Goal: Task Accomplishment & Management: Use online tool/utility

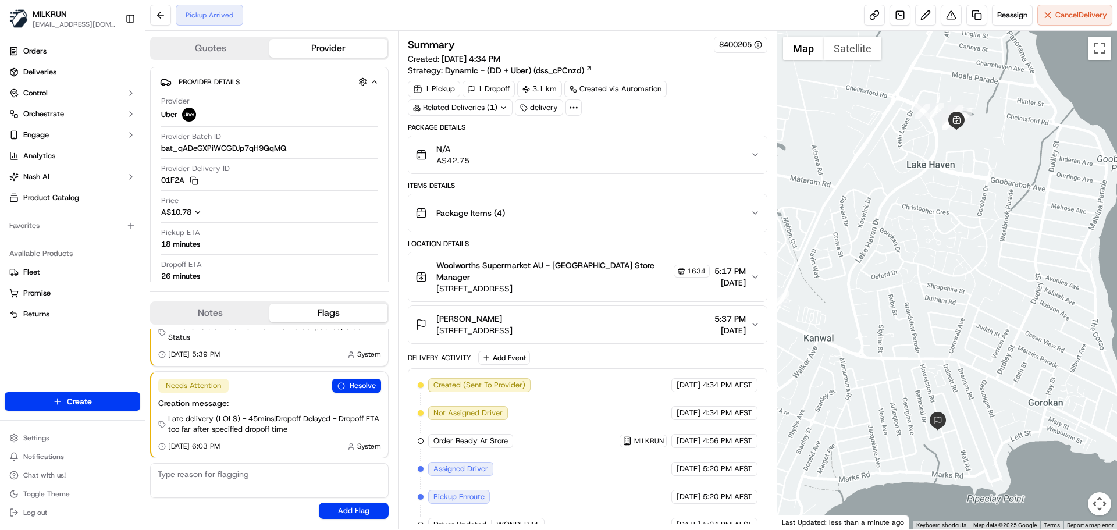
click at [487, 108] on div "Related Deliveries (1)" at bounding box center [460, 107] width 105 height 16
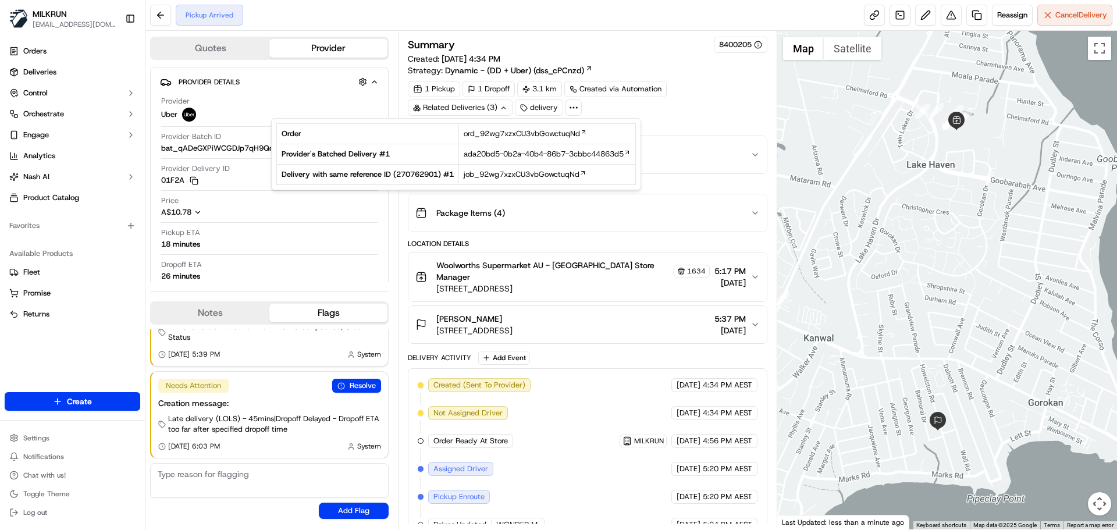
click at [487, 108] on div "Related Deliveries (3)" at bounding box center [460, 107] width 105 height 16
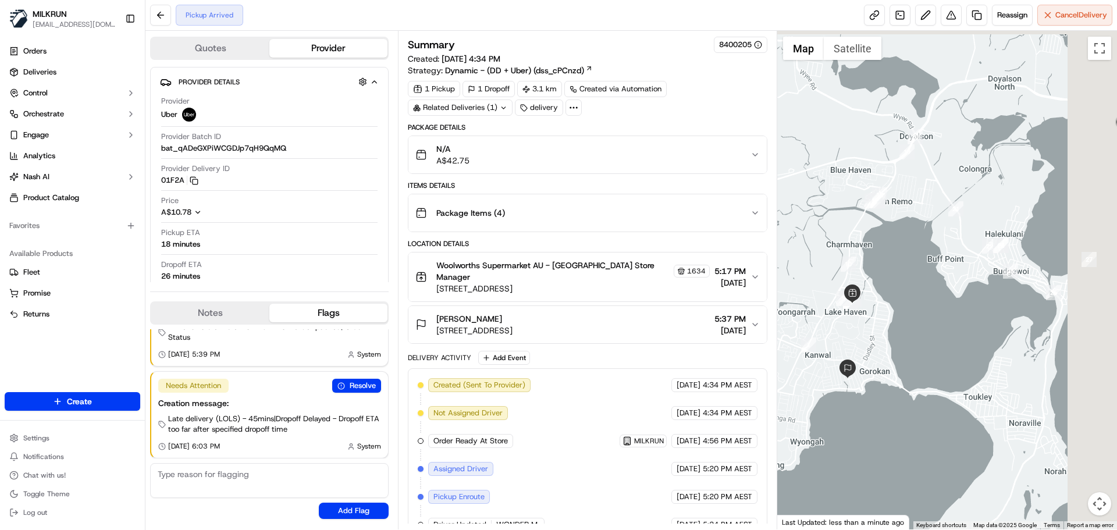
drag, startPoint x: 963, startPoint y: 311, endPoint x: 862, endPoint y: 330, distance: 103.6
click at [862, 330] on div at bounding box center [947, 280] width 340 height 499
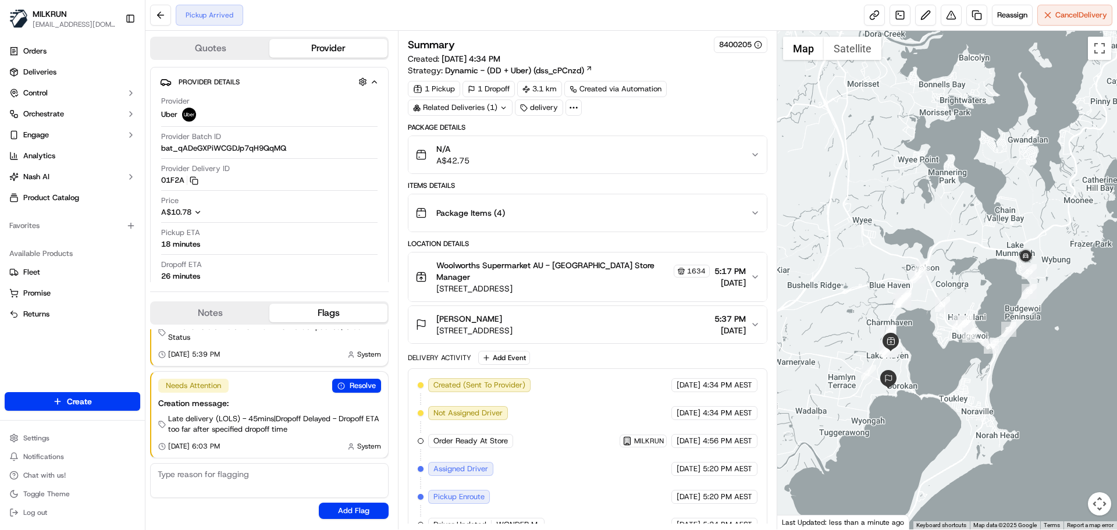
drag, startPoint x: 1005, startPoint y: 266, endPoint x: 998, endPoint y: 270, distance: 8.6
click at [998, 270] on div at bounding box center [947, 280] width 340 height 499
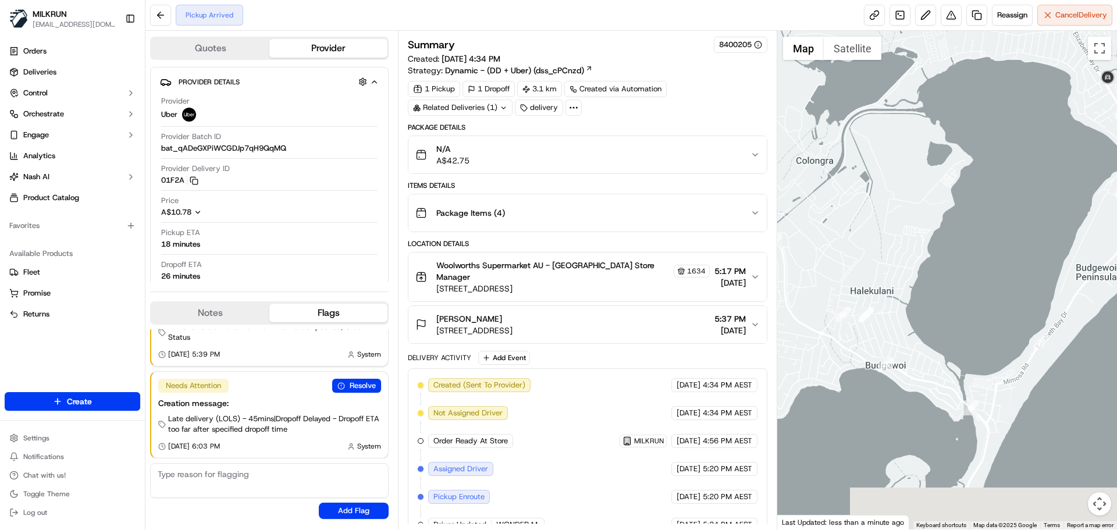
drag, startPoint x: 940, startPoint y: 445, endPoint x: 983, endPoint y: 273, distance: 177.5
click at [983, 273] on div at bounding box center [947, 280] width 340 height 499
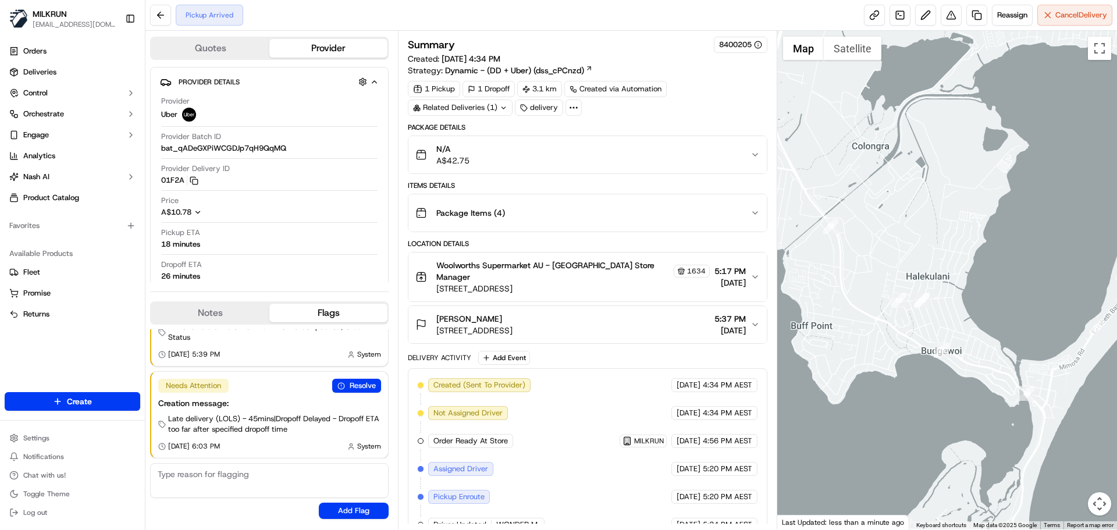
drag, startPoint x: 907, startPoint y: 379, endPoint x: 963, endPoint y: 365, distance: 57.7
click at [963, 365] on div at bounding box center [947, 280] width 340 height 499
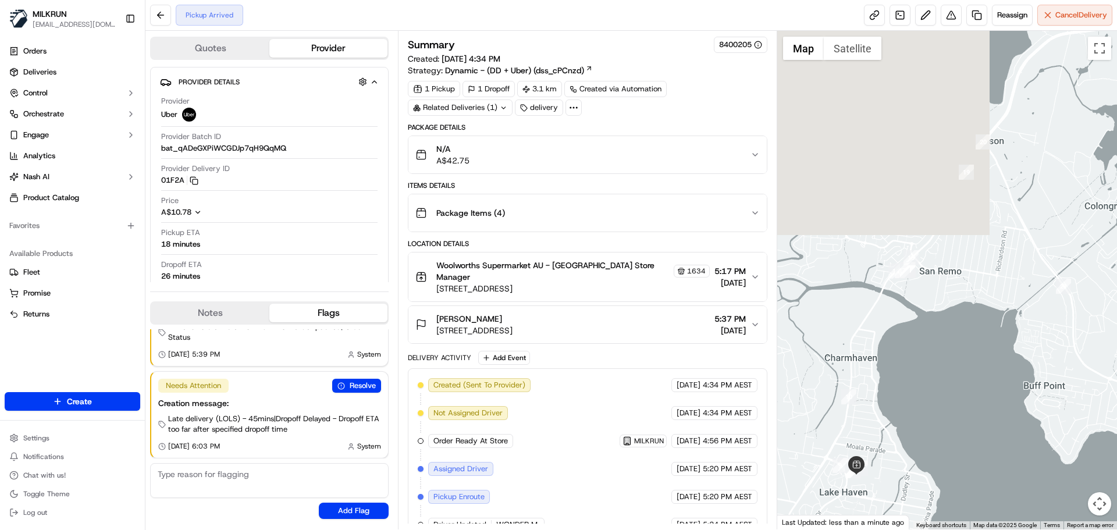
drag, startPoint x: 920, startPoint y: 382, endPoint x: 1085, endPoint y: 427, distance: 171.3
click at [1085, 427] on div at bounding box center [947, 280] width 340 height 499
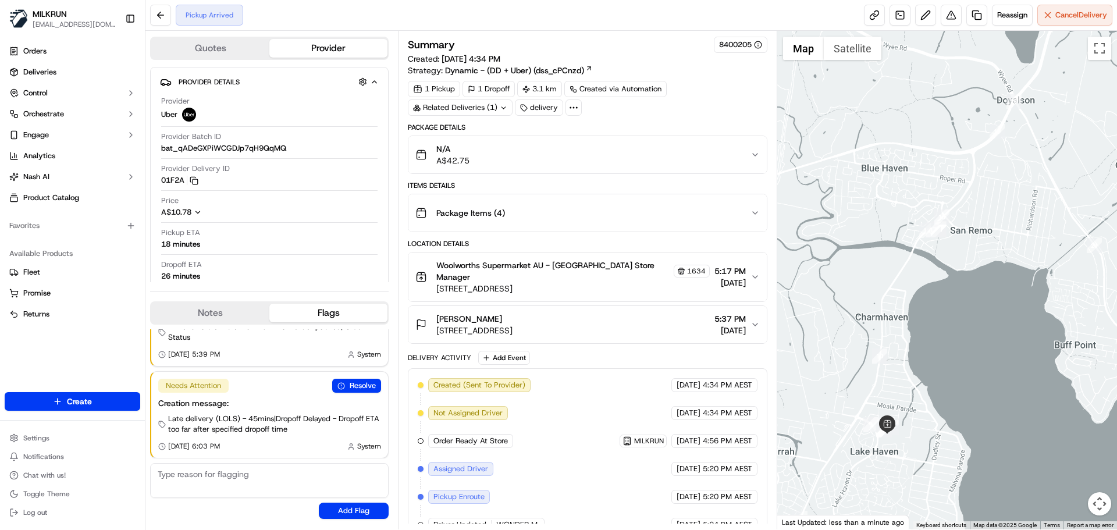
drag, startPoint x: 937, startPoint y: 389, endPoint x: 986, endPoint y: 323, distance: 81.8
click at [986, 323] on div at bounding box center [947, 280] width 340 height 499
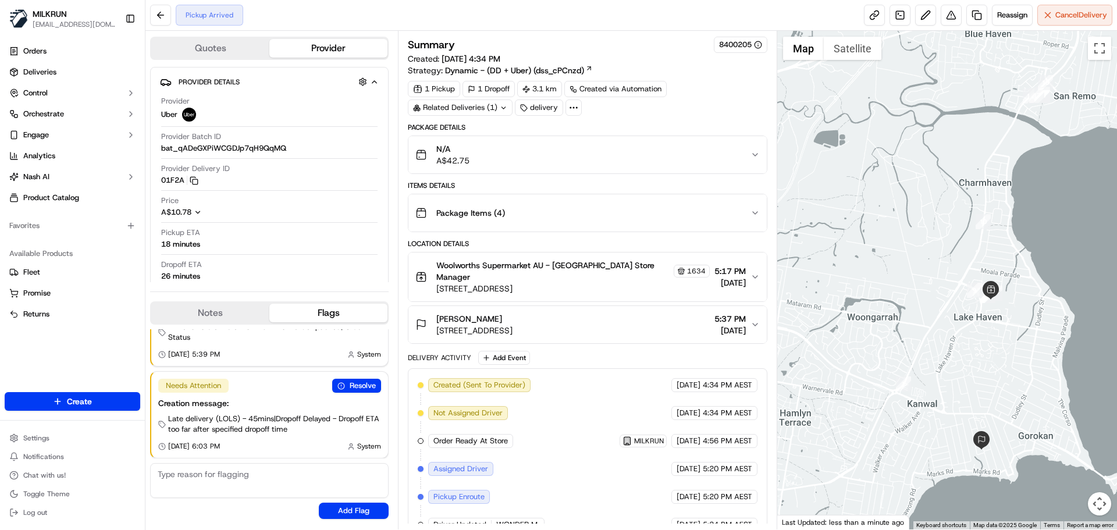
drag, startPoint x: 963, startPoint y: 385, endPoint x: 1002, endPoint y: 334, distance: 64.0
click at [1002, 334] on div at bounding box center [947, 280] width 340 height 499
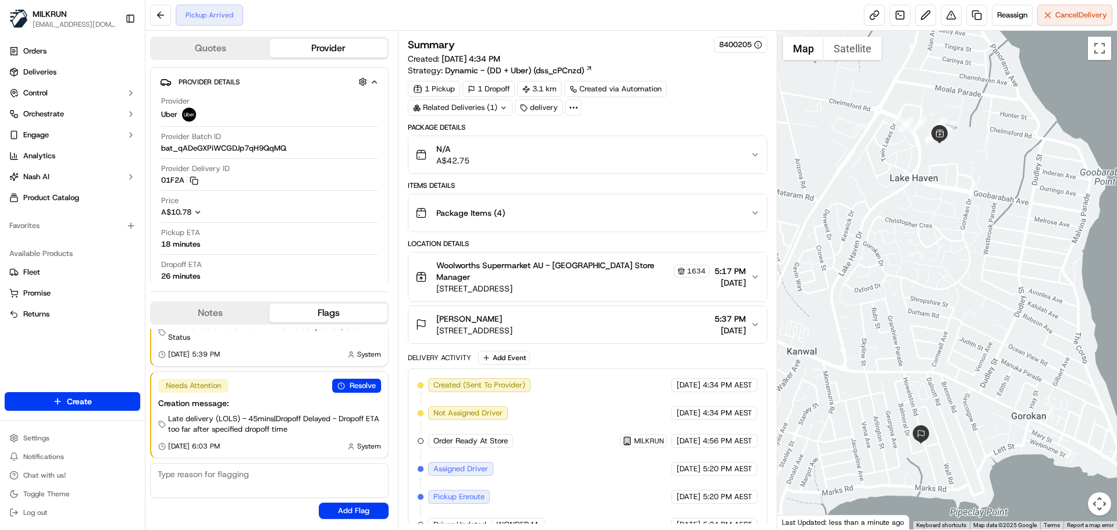
drag, startPoint x: 944, startPoint y: 470, endPoint x: 890, endPoint y: 383, distance: 101.9
click at [890, 383] on div at bounding box center [947, 280] width 340 height 499
click at [460, 109] on div "Related Deliveries (1)" at bounding box center [460, 107] width 105 height 16
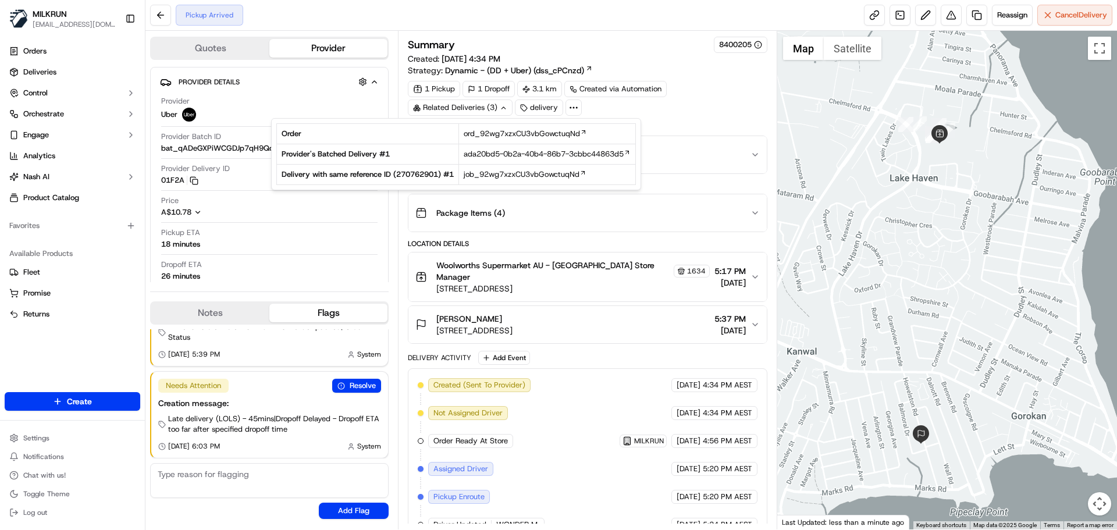
click at [468, 234] on div "Package Details N/A A$42.75 Items Details Package Items ( 4 ) Location Details …" at bounding box center [587, 360] width 359 height 475
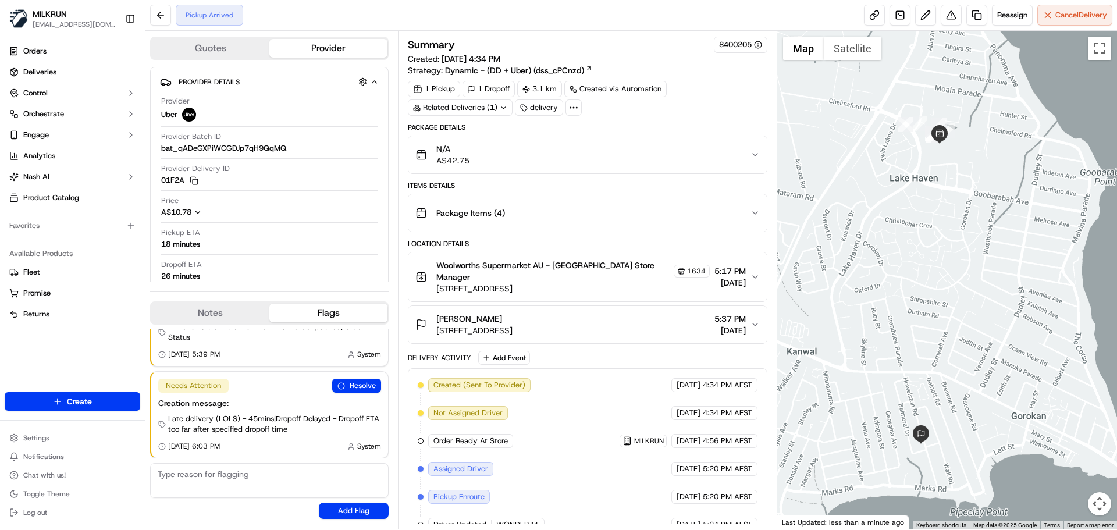
click at [484, 161] on div "N/A A$42.75" at bounding box center [582, 154] width 334 height 23
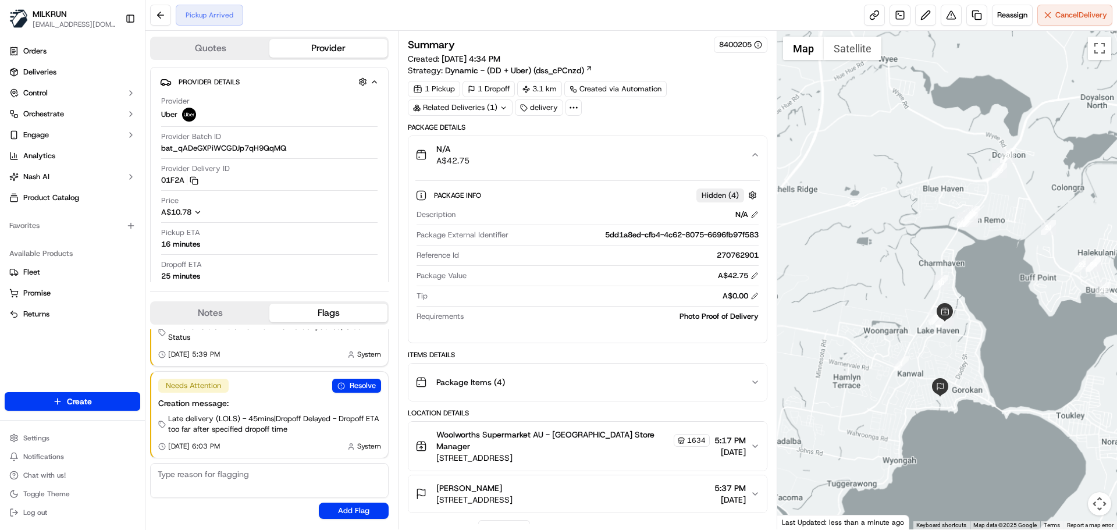
drag, startPoint x: 1029, startPoint y: 251, endPoint x: 902, endPoint y: 374, distance: 176.5
click at [902, 374] on div at bounding box center [947, 280] width 340 height 499
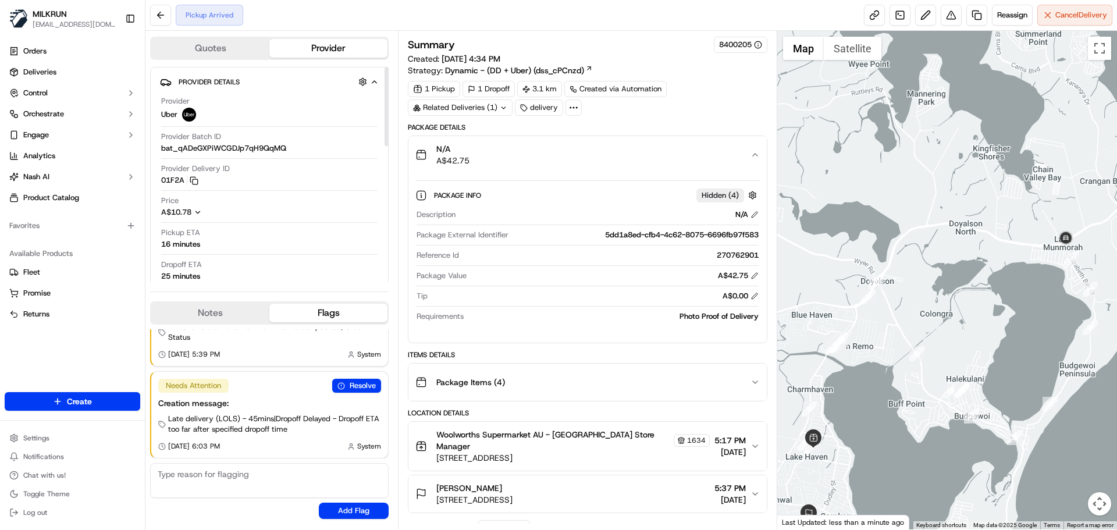
click at [450, 106] on div "Related Deliveries (1)" at bounding box center [460, 107] width 105 height 16
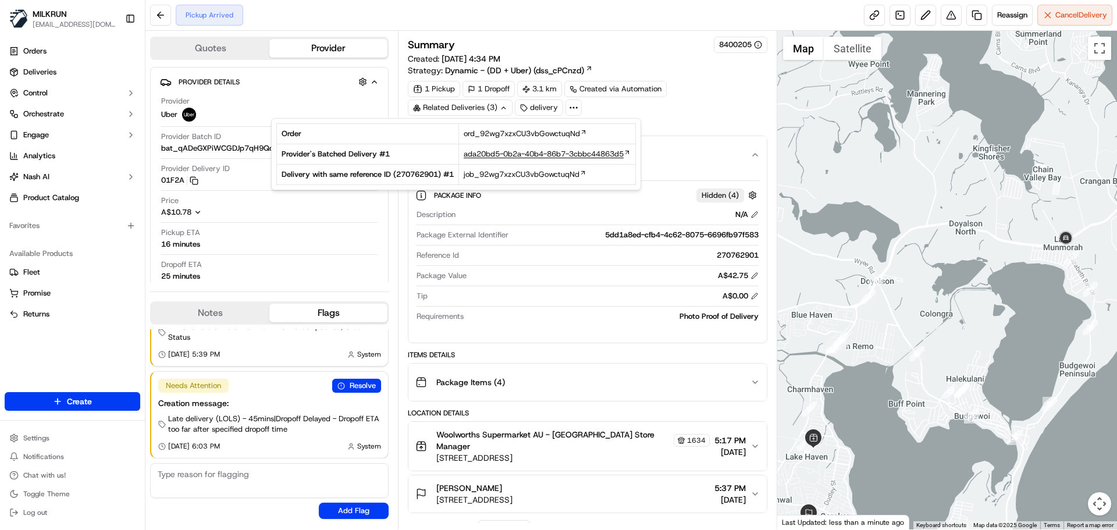
click at [489, 153] on span "ada20bd5-0b2a-40b4-86b7-3cbbc44863d5" at bounding box center [544, 154] width 160 height 10
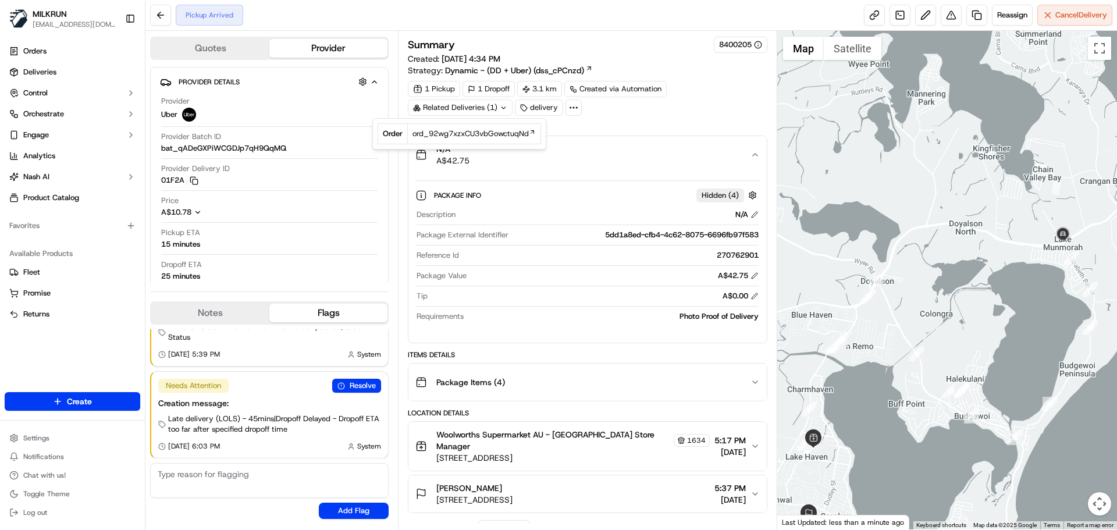
click at [671, 113] on div "1 Pickup 1 Dropoff 3.1 km Created via Automation Related Deliveries (1) delivery" at bounding box center [587, 98] width 359 height 35
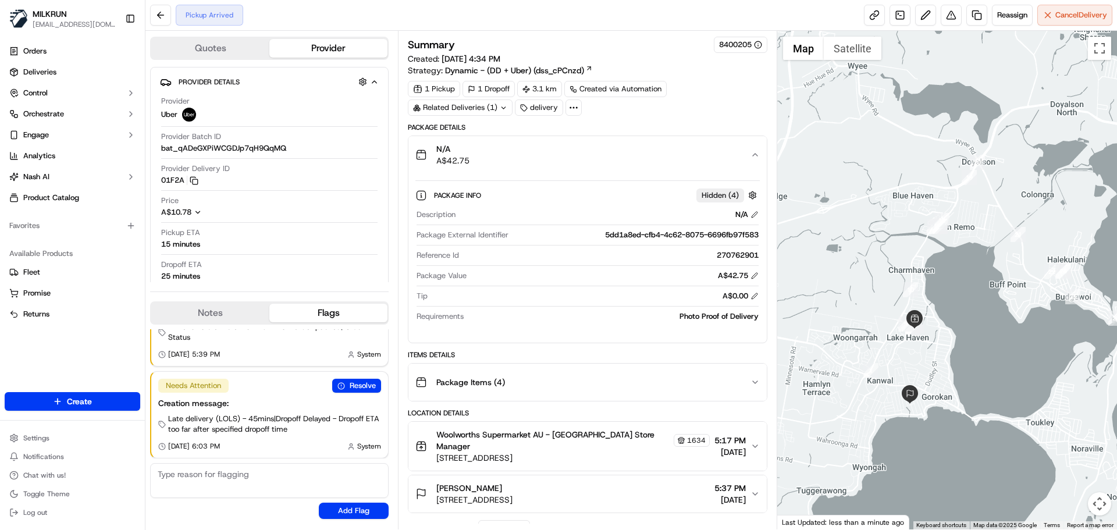
drag, startPoint x: 825, startPoint y: 429, endPoint x: 926, endPoint y: 309, distance: 157.3
click at [926, 309] on div at bounding box center [947, 280] width 340 height 499
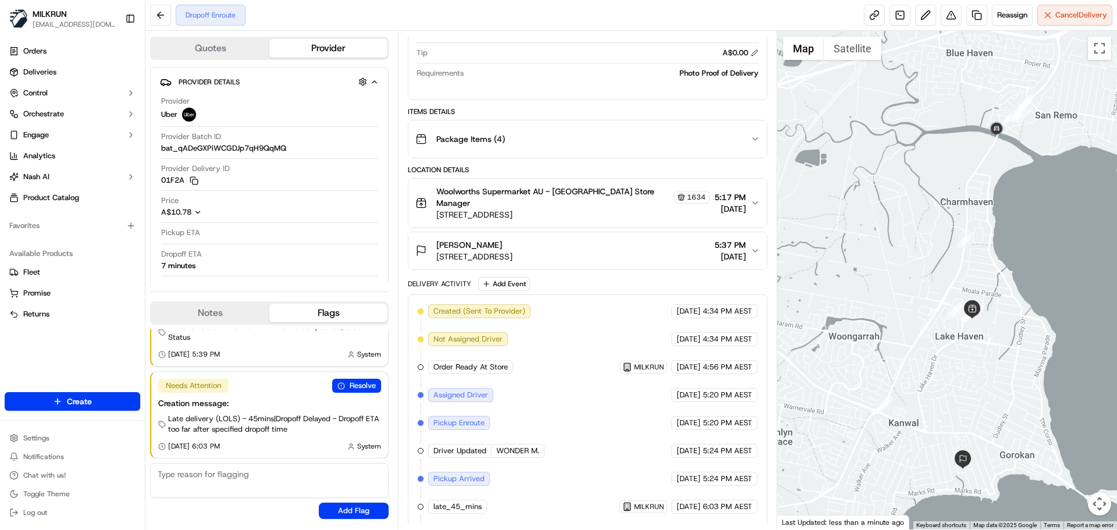
drag, startPoint x: 876, startPoint y: 342, endPoint x: 957, endPoint y: 342, distance: 80.9
click at [957, 342] on div at bounding box center [947, 280] width 340 height 499
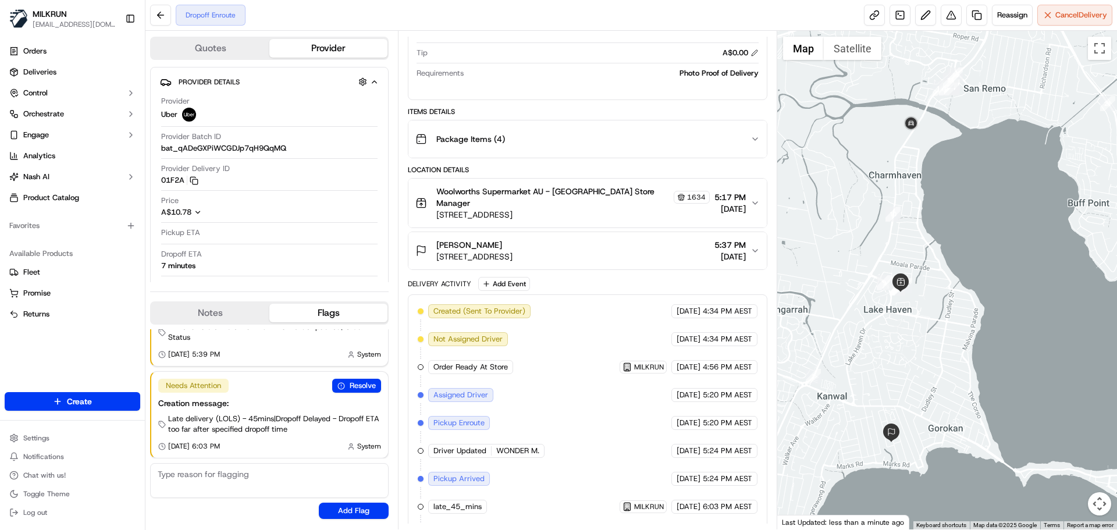
drag, startPoint x: 1045, startPoint y: 276, endPoint x: 995, endPoint y: 259, distance: 52.8
click at [995, 259] on div at bounding box center [947, 280] width 340 height 499
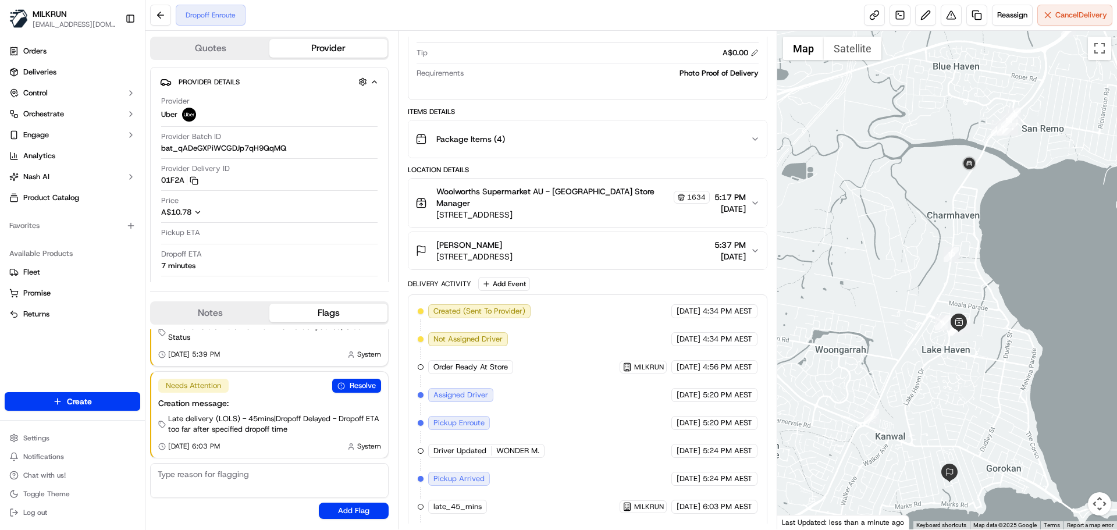
drag, startPoint x: 859, startPoint y: 283, endPoint x: 990, endPoint y: 348, distance: 146.7
click at [991, 348] on div at bounding box center [947, 280] width 340 height 499
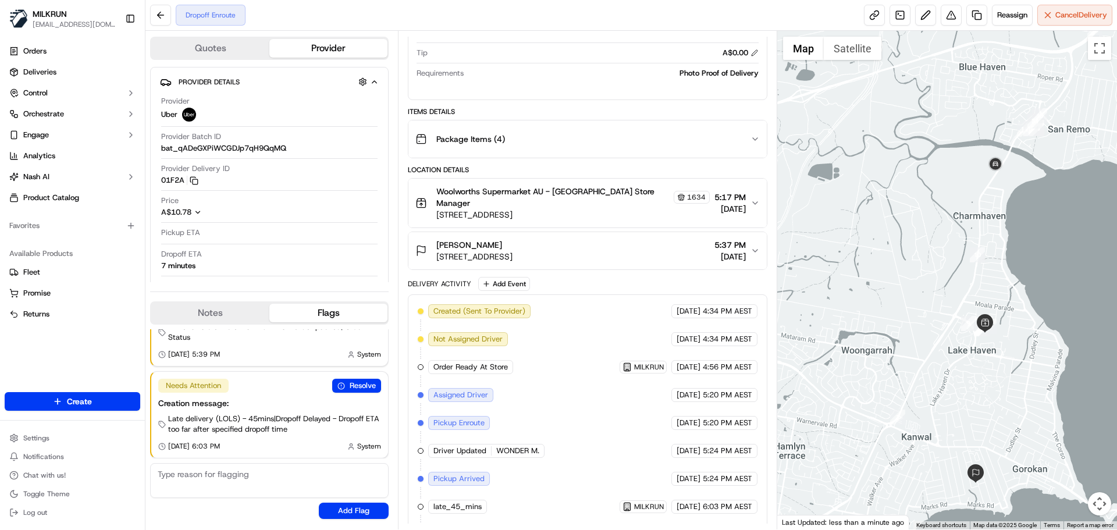
drag, startPoint x: 985, startPoint y: 436, endPoint x: 959, endPoint y: 384, distance: 58.0
click at [959, 384] on div at bounding box center [947, 280] width 340 height 499
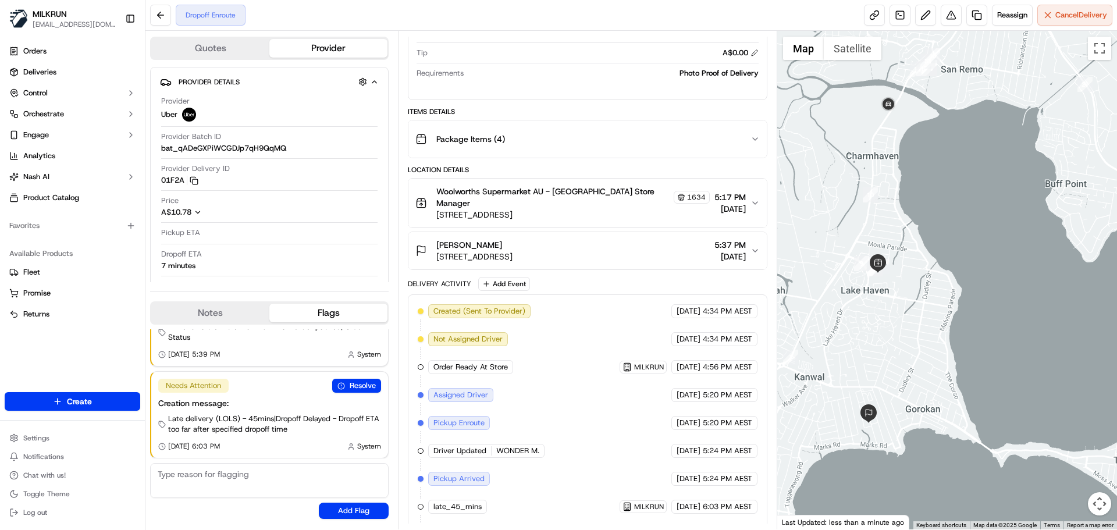
drag, startPoint x: 1035, startPoint y: 439, endPoint x: 951, endPoint y: 419, distance: 86.6
click at [951, 419] on div at bounding box center [947, 280] width 340 height 499
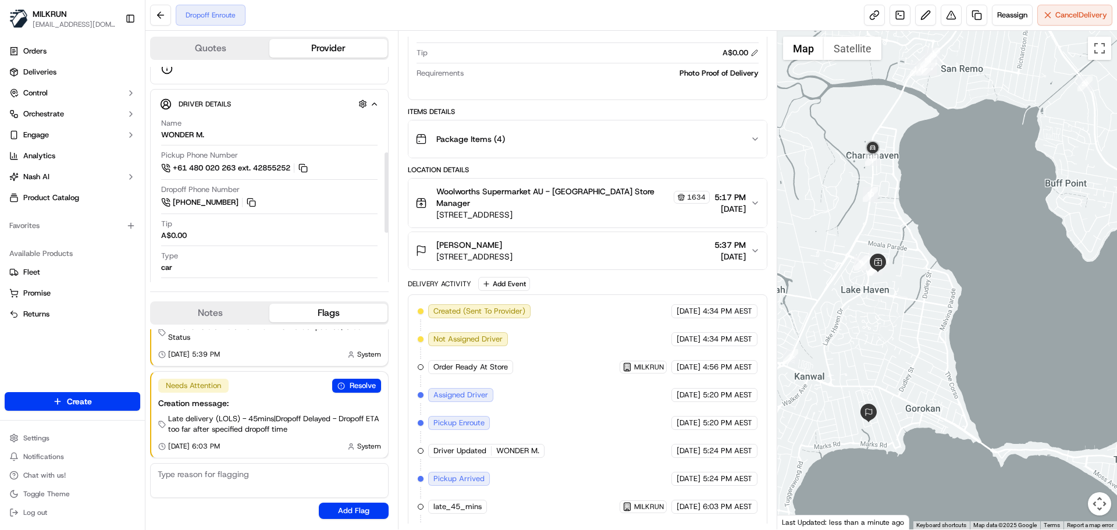
scroll to position [229, 0]
drag, startPoint x: 387, startPoint y: 249, endPoint x: 379, endPoint y: 200, distance: 50.1
click at [385, 200] on div at bounding box center [387, 192] width 4 height 80
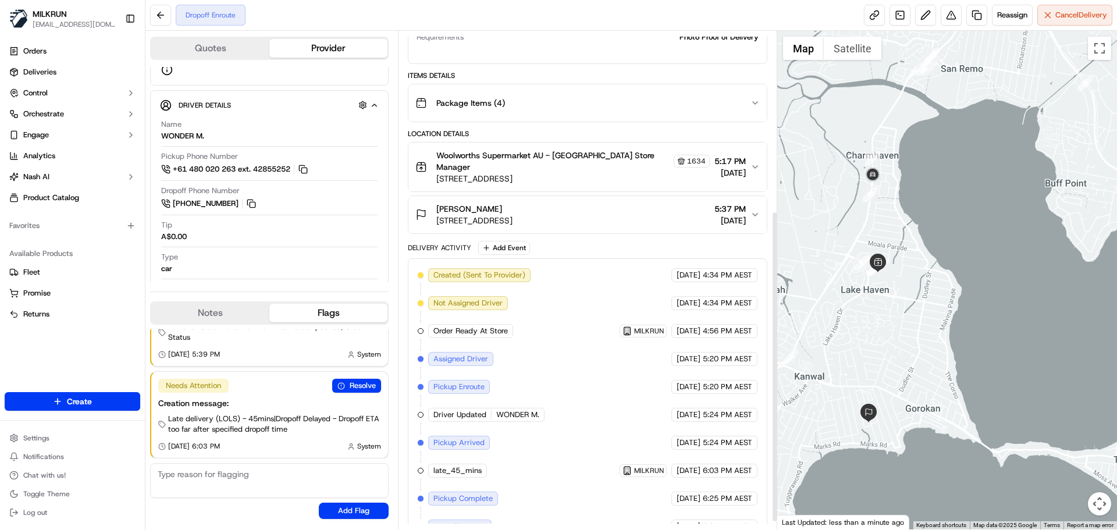
scroll to position [299, 0]
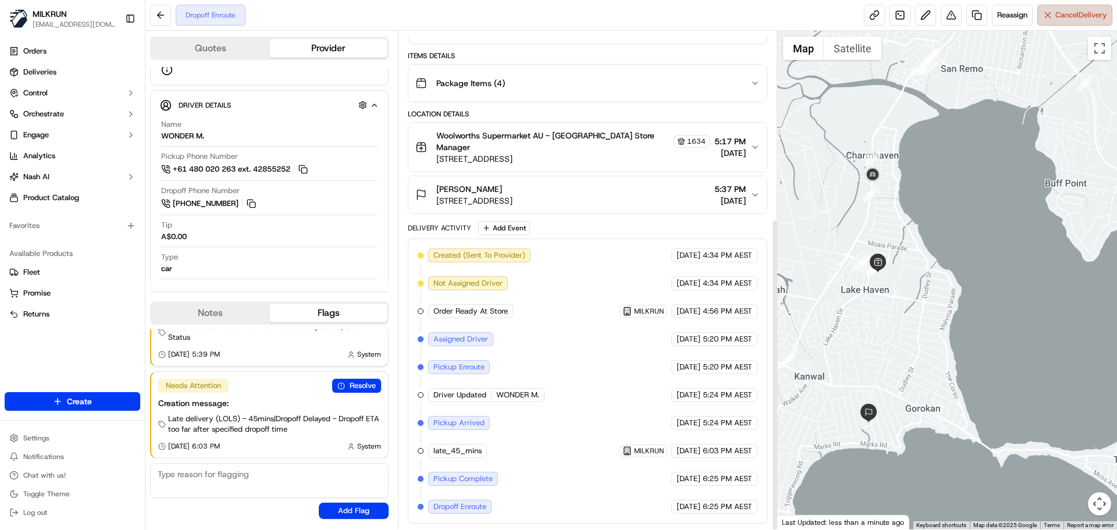
click at [1076, 10] on span "Cancel Delivery" at bounding box center [1081, 15] width 52 height 10
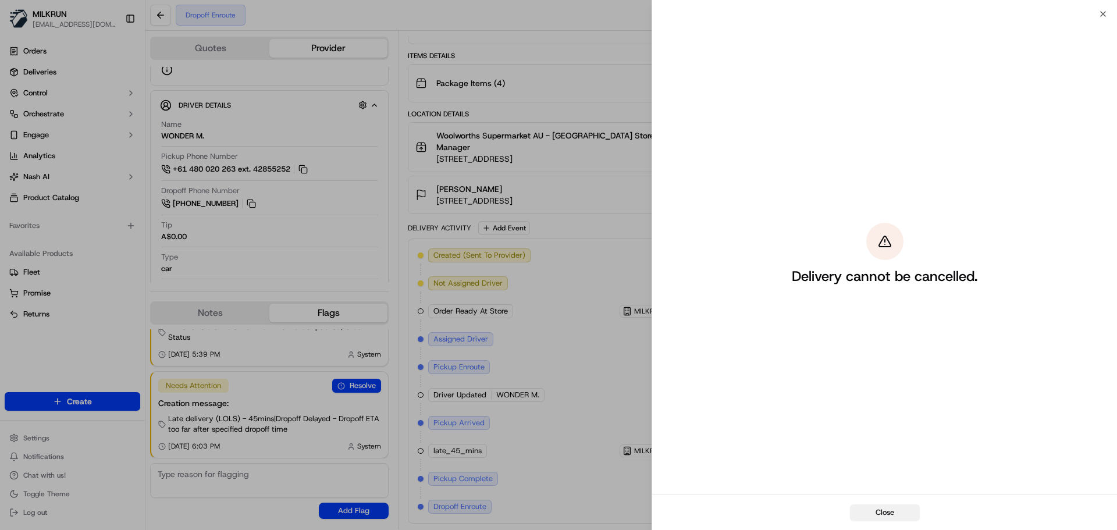
click at [889, 514] on button "Close" at bounding box center [885, 512] width 70 height 16
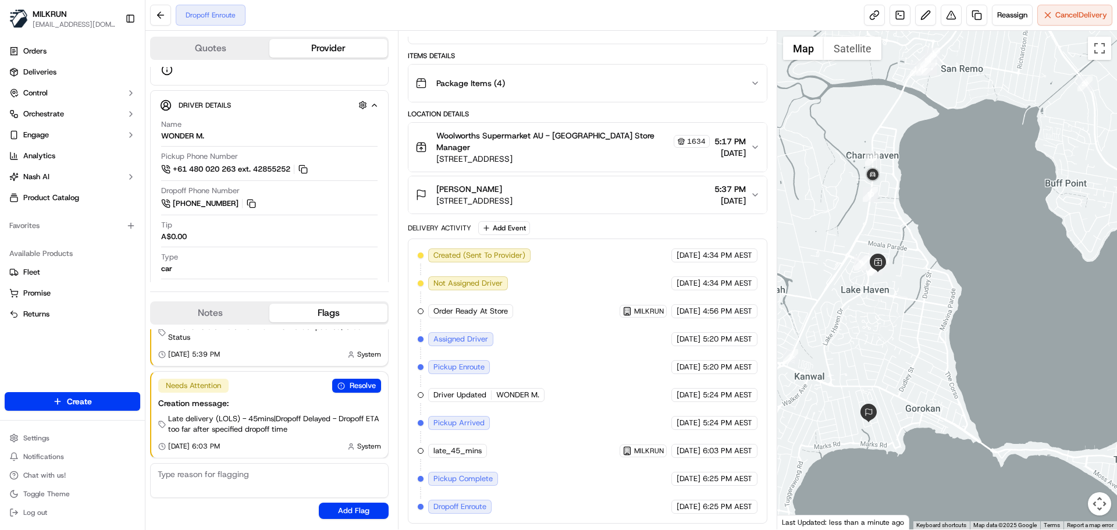
click at [410, 414] on div "Created (Sent To Provider) Uber 23/09/2025 4:34 PM AEST Not Assigned Driver Ube…" at bounding box center [587, 381] width 359 height 285
click at [396, 407] on div "Quotes Provider Provider Details Hidden ( 1 ) Provider Uber Provider Batch ID b…" at bounding box center [271, 280] width 252 height 499
drag, startPoint x: 834, startPoint y: 322, endPoint x: 856, endPoint y: 382, distance: 63.9
click at [842, 362] on div at bounding box center [947, 280] width 340 height 499
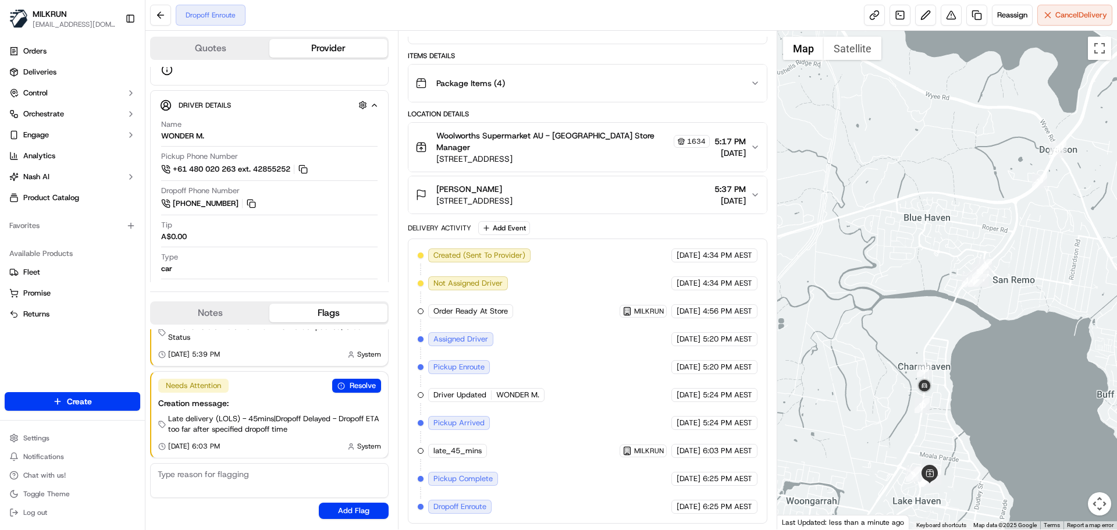
drag, startPoint x: 856, startPoint y: 382, endPoint x: 906, endPoint y: 421, distance: 63.5
click at [846, 350] on div at bounding box center [947, 280] width 340 height 499
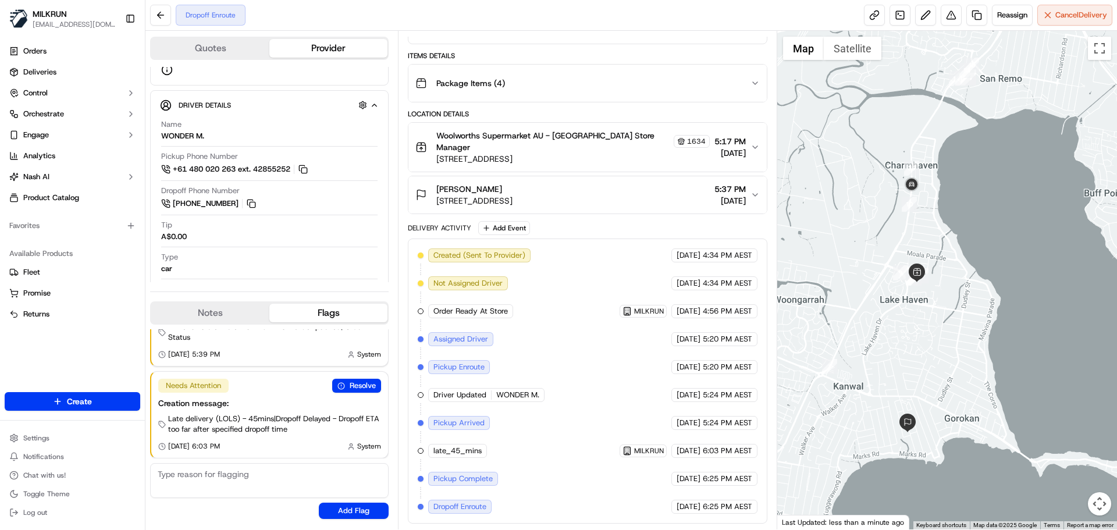
drag, startPoint x: 906, startPoint y: 414, endPoint x: 912, endPoint y: 220, distance: 194.4
click at [912, 220] on div at bounding box center [947, 280] width 340 height 499
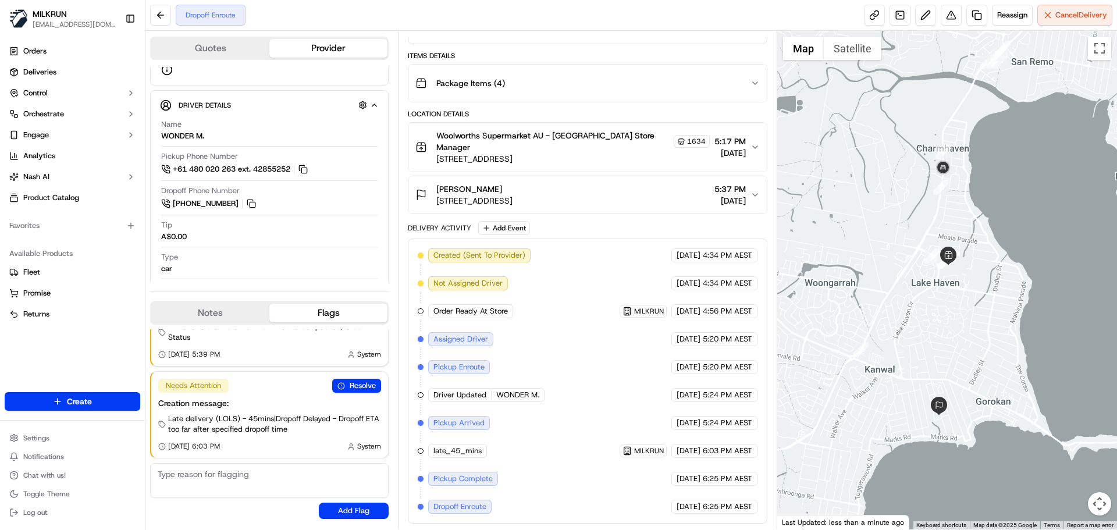
drag, startPoint x: 940, startPoint y: 289, endPoint x: 953, endPoint y: 284, distance: 14.7
click at [953, 284] on div at bounding box center [947, 280] width 340 height 499
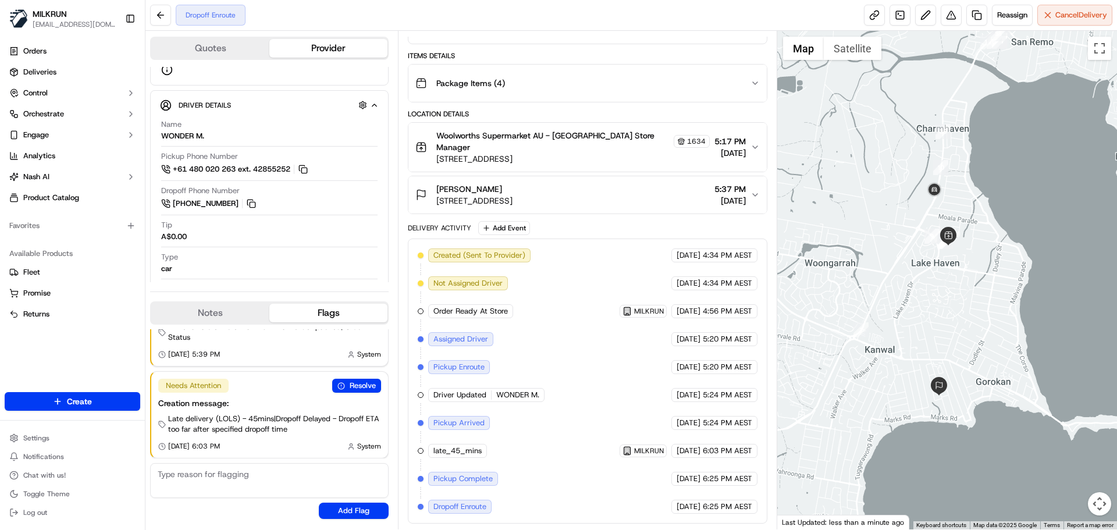
drag, startPoint x: 946, startPoint y: 334, endPoint x: 946, endPoint y: 309, distance: 24.4
click at [946, 309] on div at bounding box center [947, 280] width 340 height 499
click at [951, 18] on button at bounding box center [951, 15] width 21 height 21
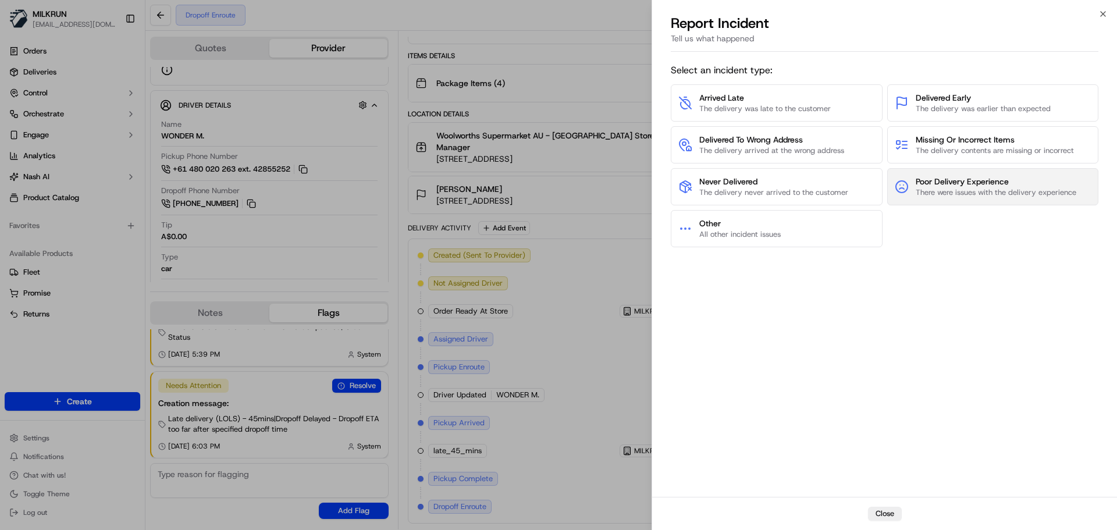
click at [914, 190] on button "Poor Delivery Experience There were issues with the delivery experience" at bounding box center [993, 186] width 212 height 37
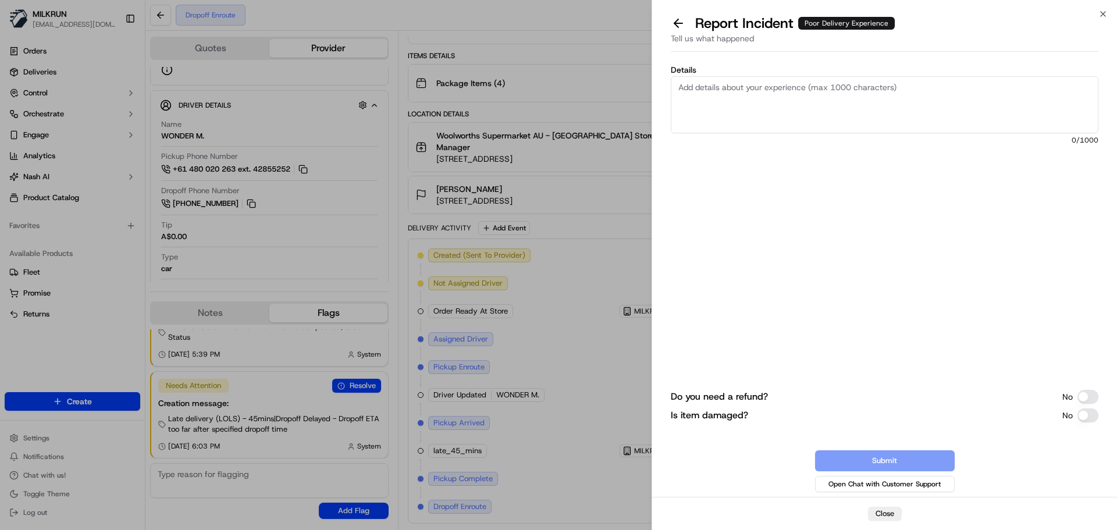
click at [756, 116] on textarea "Details" at bounding box center [885, 104] width 428 height 57
click at [1091, 397] on button "Do you need a refund?" at bounding box center [1087, 397] width 21 height 14
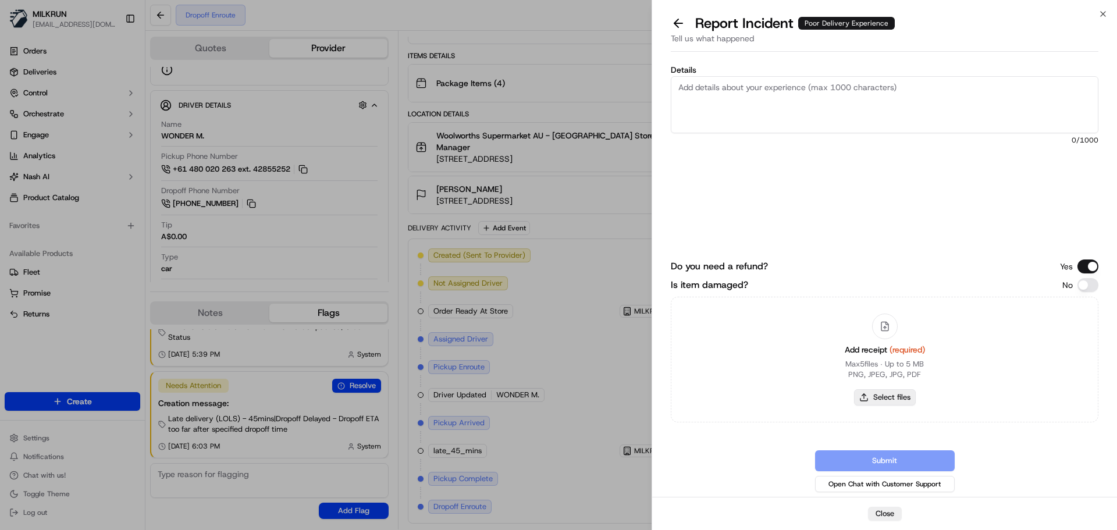
click at [871, 400] on button "Select files" at bounding box center [885, 397] width 62 height 16
type input "C:\fakepath\Screenshot 2025-09-23 183535.png"
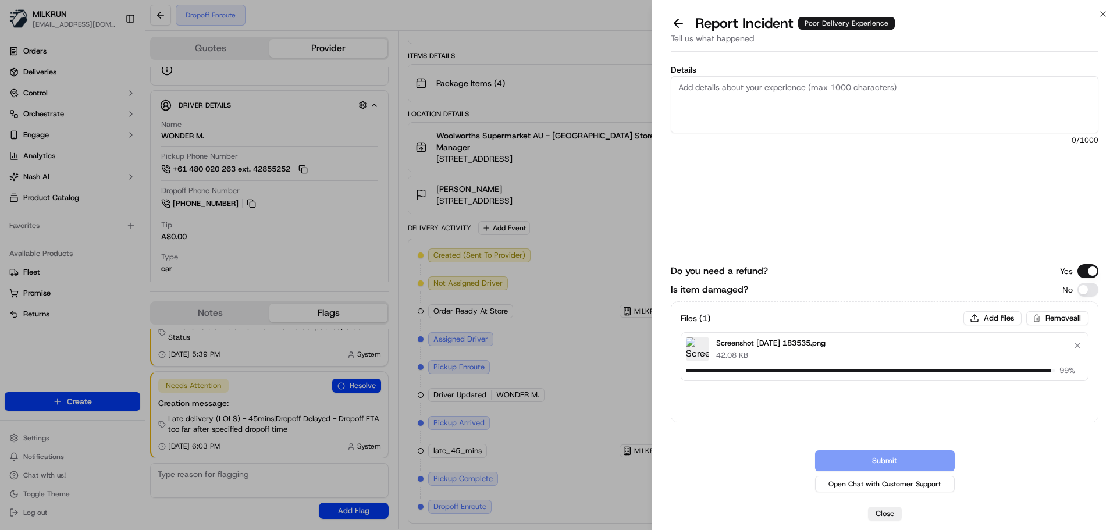
click at [749, 95] on textarea "Details" at bounding box center [885, 104] width 428 height 57
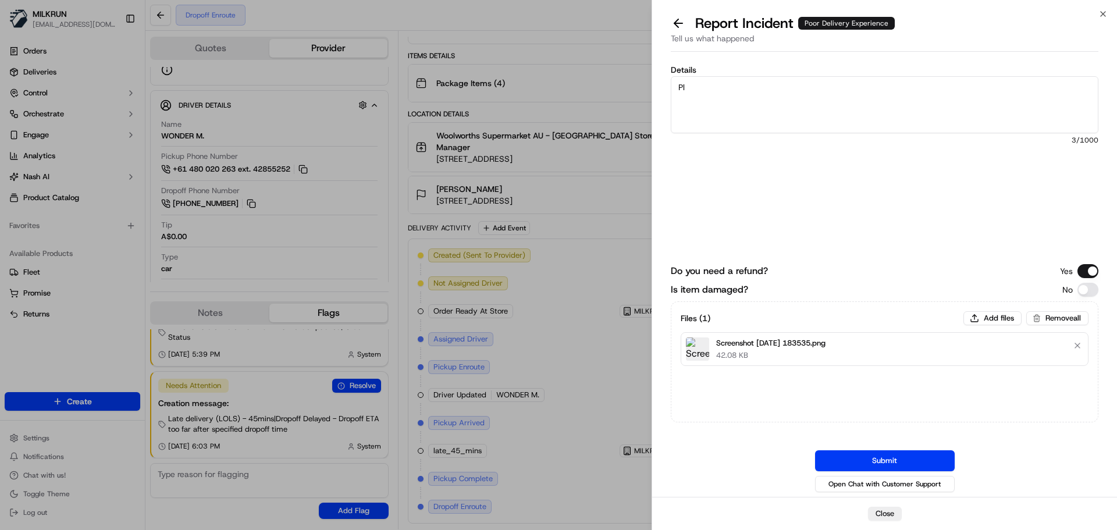
type textarea "P"
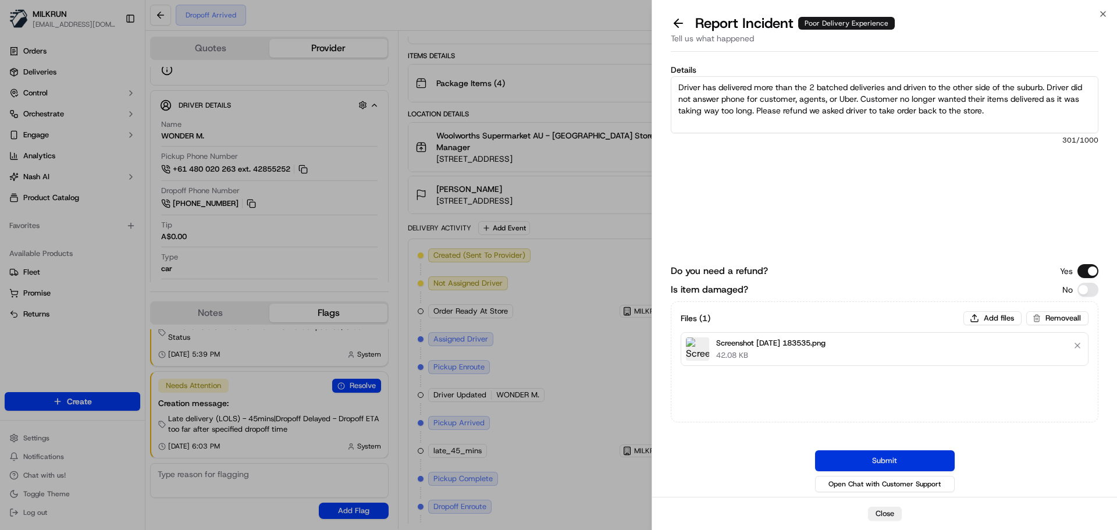
type textarea "Driver has delivered more than the 2 batched deliveries and driven to the other…"
click at [938, 456] on button "Submit" at bounding box center [885, 460] width 140 height 21
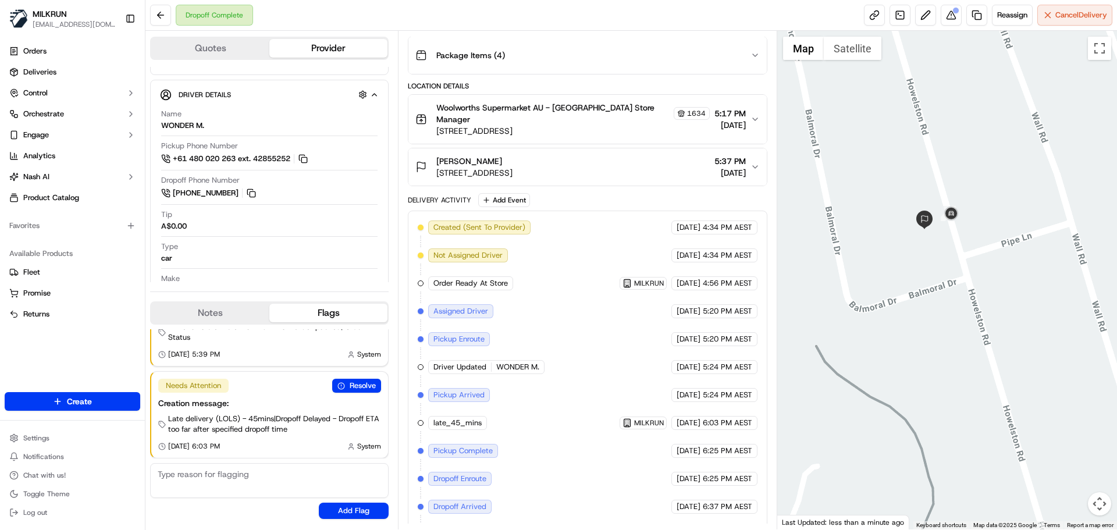
scroll to position [218, 0]
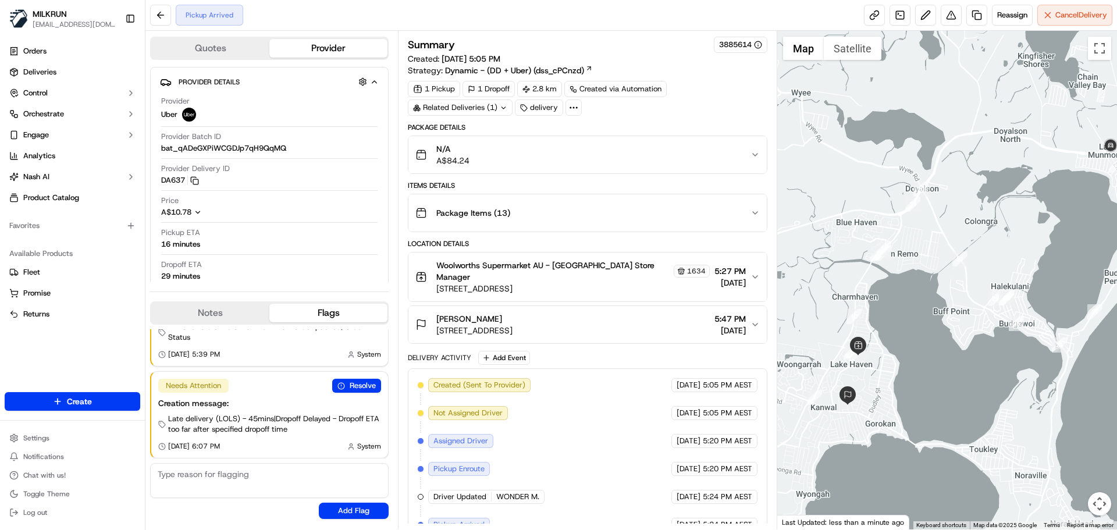
drag, startPoint x: 1001, startPoint y: 351, endPoint x: 896, endPoint y: 354, distance: 104.2
click at [896, 354] on div at bounding box center [947, 280] width 340 height 499
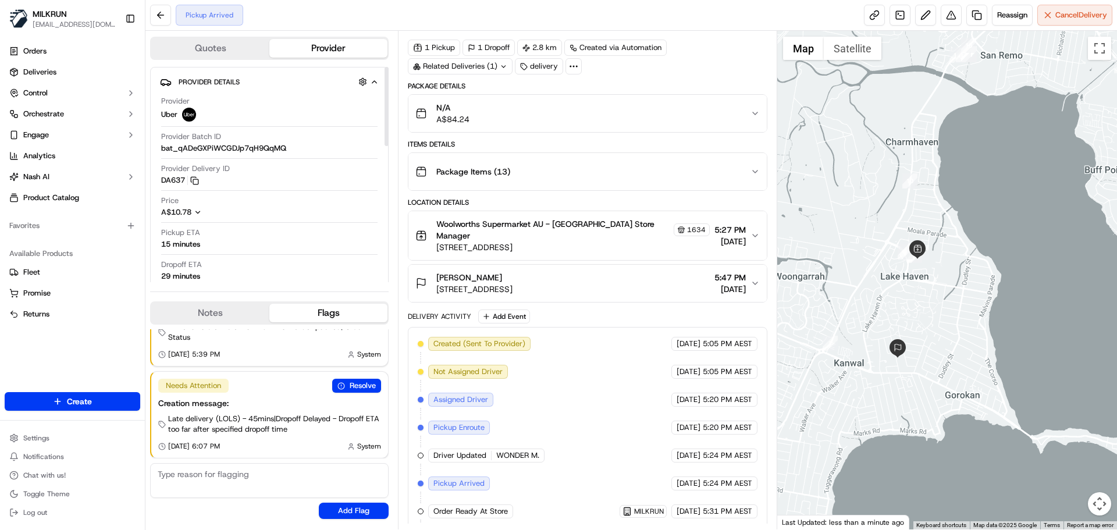
scroll to position [74, 0]
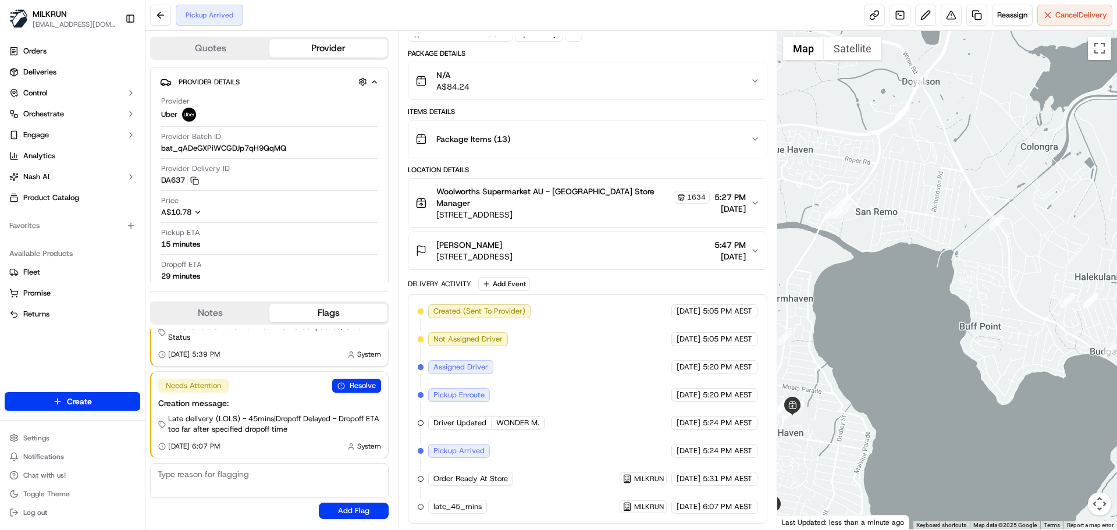
drag, startPoint x: 980, startPoint y: 276, endPoint x: 849, endPoint y: 431, distance: 203.1
click at [848, 439] on div at bounding box center [947, 280] width 340 height 499
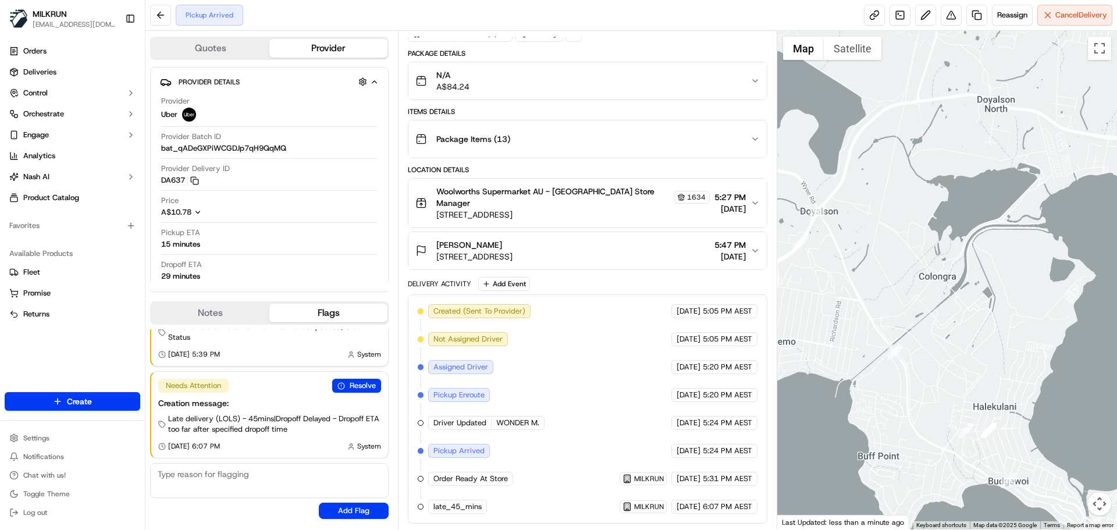
drag, startPoint x: 928, startPoint y: 330, endPoint x: 852, endPoint y: 420, distance: 118.1
click at [852, 420] on div at bounding box center [947, 280] width 340 height 499
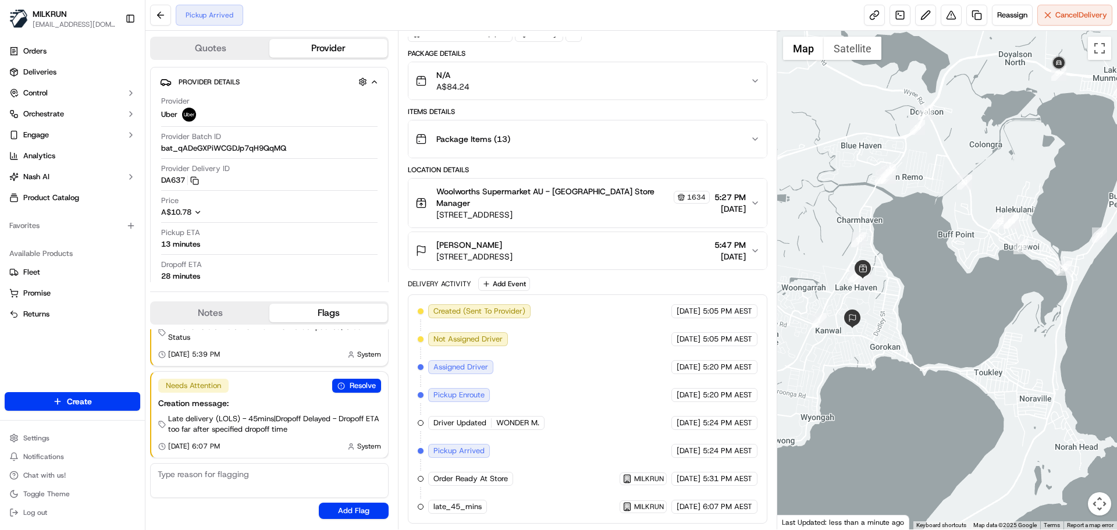
drag, startPoint x: 909, startPoint y: 446, endPoint x: 1014, endPoint y: 275, distance: 200.5
click at [1014, 275] on div at bounding box center [947, 280] width 340 height 499
click at [873, 389] on div at bounding box center [947, 280] width 340 height 499
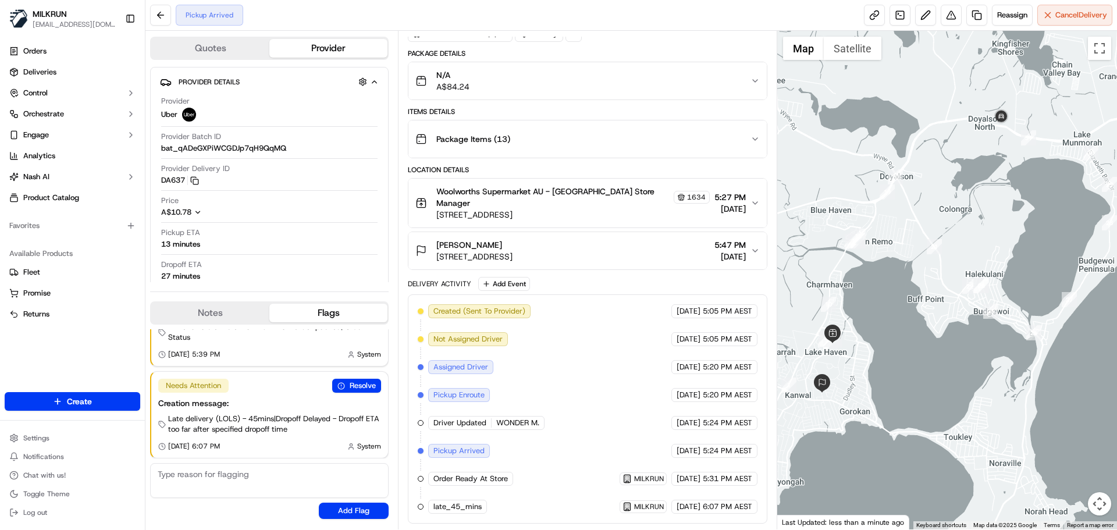
drag, startPoint x: 943, startPoint y: 183, endPoint x: 912, endPoint y: 252, distance: 76.3
click at [912, 252] on div at bounding box center [947, 280] width 340 height 499
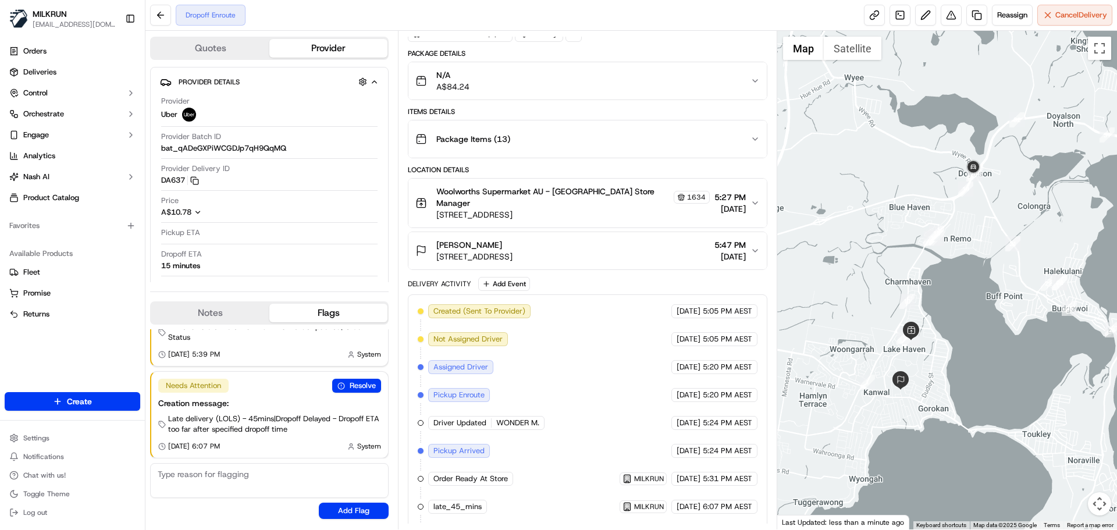
drag, startPoint x: 868, startPoint y: 383, endPoint x: 947, endPoint y: 379, distance: 79.2
click at [947, 379] on div at bounding box center [947, 280] width 340 height 499
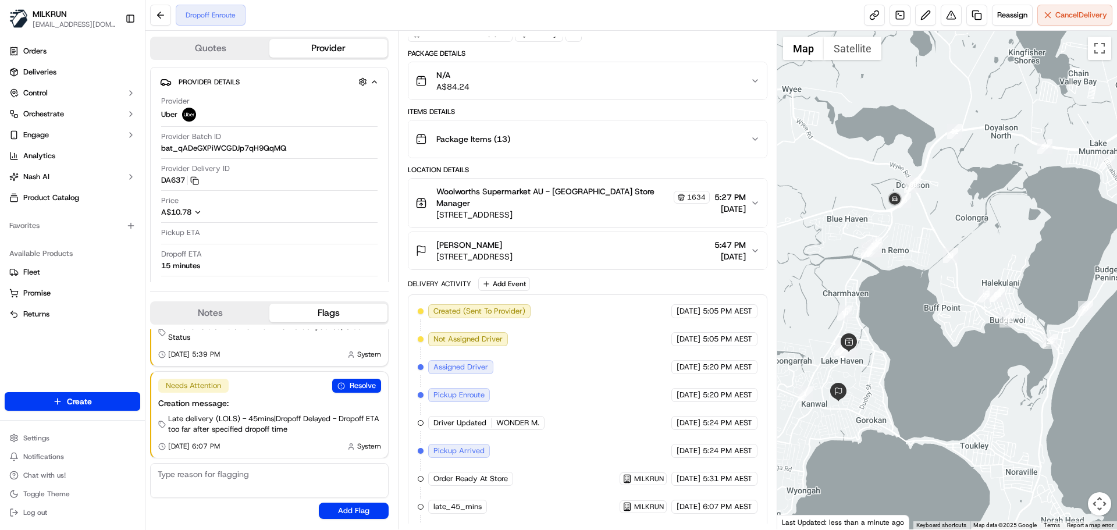
drag, startPoint x: 960, startPoint y: 371, endPoint x: 897, endPoint y: 385, distance: 64.9
click at [897, 385] on div at bounding box center [947, 280] width 340 height 499
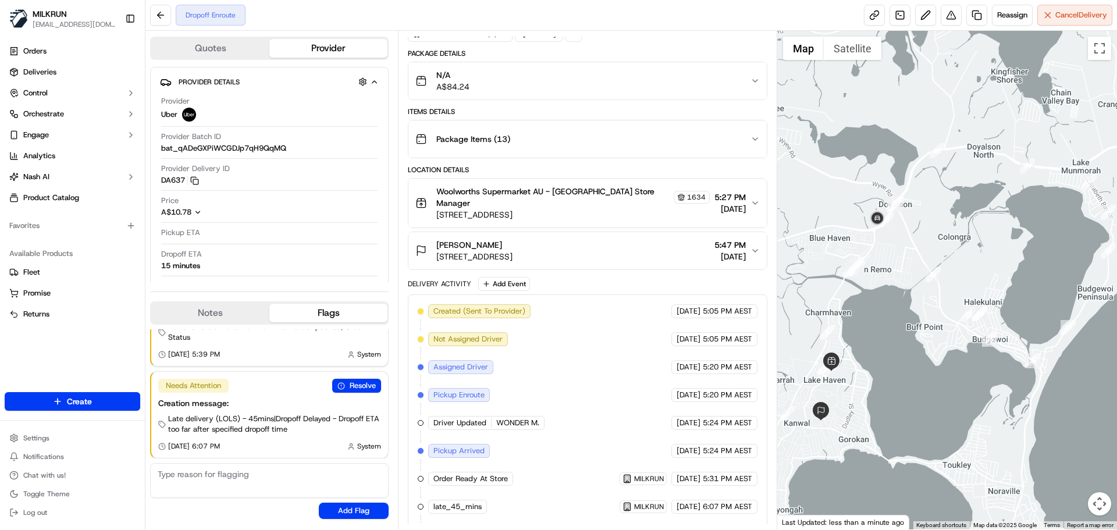
drag, startPoint x: 931, startPoint y: 378, endPoint x: 926, endPoint y: 383, distance: 7.4
click at [926, 383] on div at bounding box center [947, 280] width 340 height 499
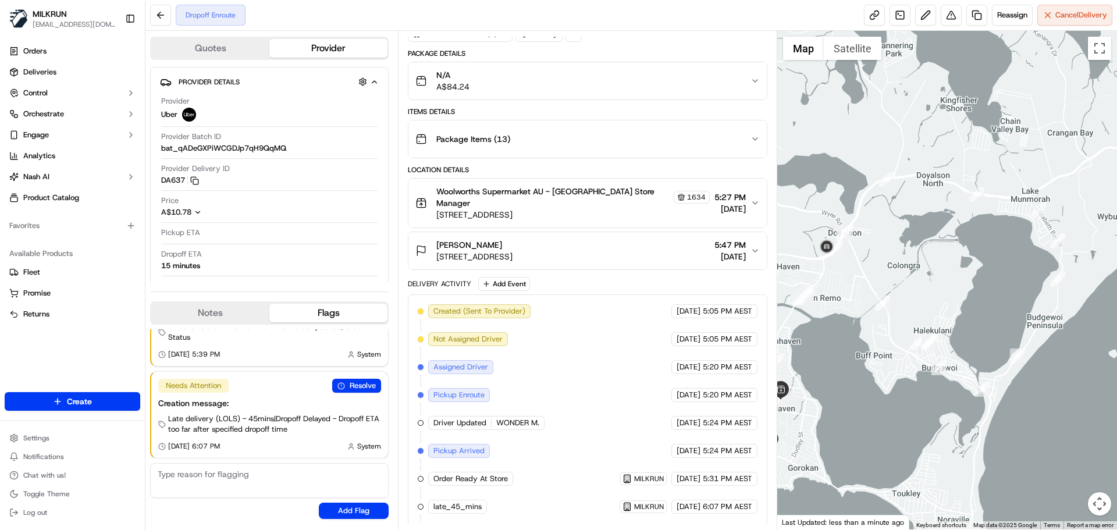
drag, startPoint x: 961, startPoint y: 318, endPoint x: 906, endPoint y: 347, distance: 61.7
click at [906, 347] on div "To navigate, press the arrow keys." at bounding box center [947, 280] width 340 height 499
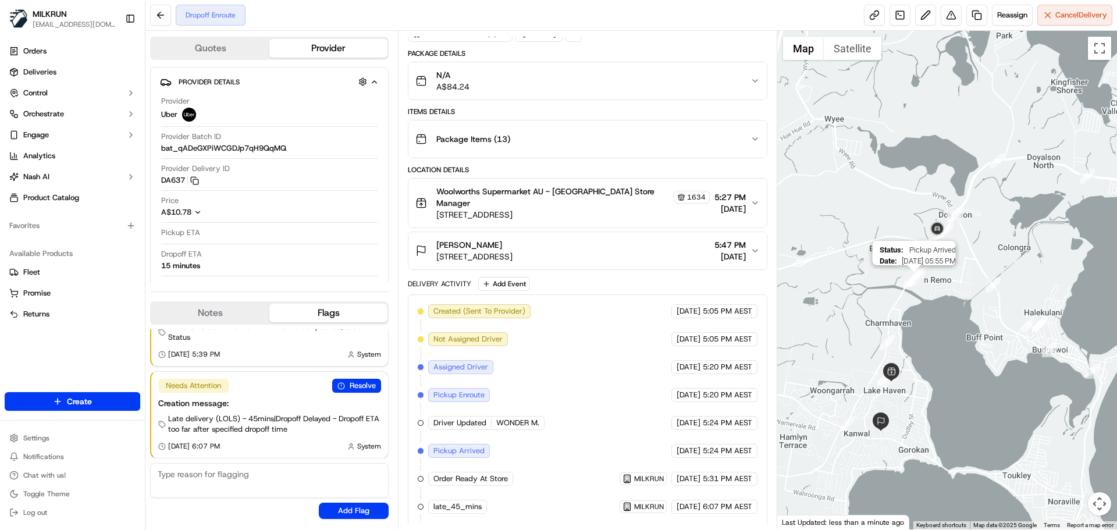
drag, startPoint x: 802, startPoint y: 303, endPoint x: 916, endPoint y: 285, distance: 114.8
click at [916, 285] on img "17" at bounding box center [913, 279] width 15 height 15
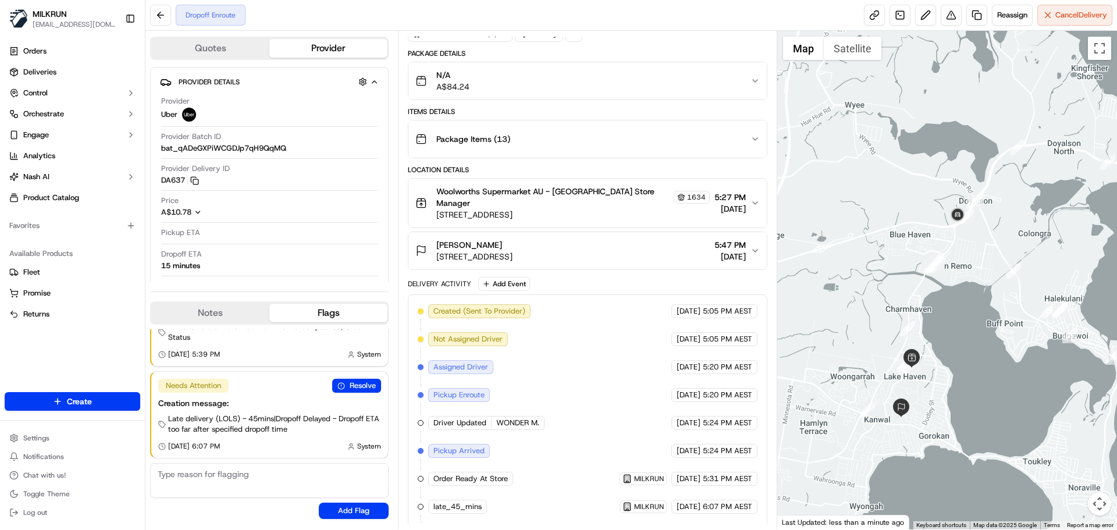
drag, startPoint x: 919, startPoint y: 318, endPoint x: 941, endPoint y: 302, distance: 27.1
click at [941, 302] on div at bounding box center [947, 280] width 340 height 499
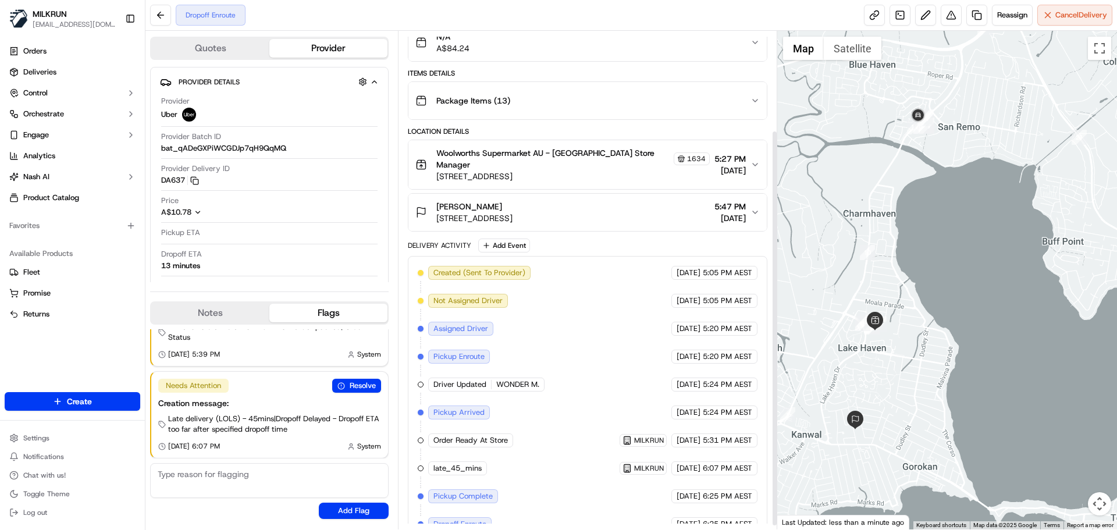
scroll to position [130, 0]
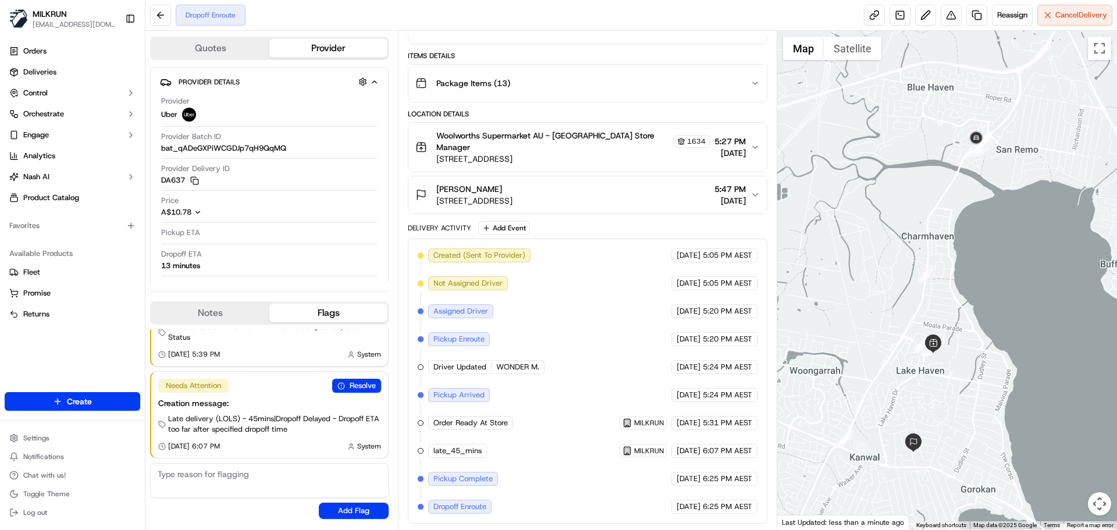
drag, startPoint x: 855, startPoint y: 357, endPoint x: 911, endPoint y: 379, distance: 60.1
click at [911, 379] on div at bounding box center [947, 280] width 340 height 499
drag, startPoint x: 435, startPoint y: 252, endPoint x: 513, endPoint y: 255, distance: 78.0
click at [513, 255] on span "Created (Sent To Provider)" at bounding box center [479, 255] width 92 height 10
click at [522, 257] on span "Created (Sent To Provider)" at bounding box center [479, 255] width 92 height 10
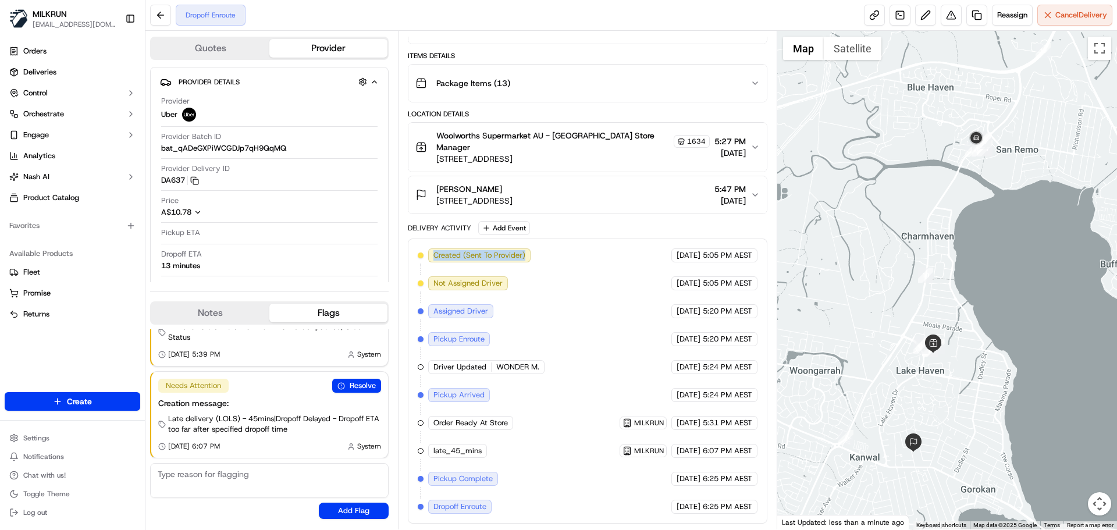
drag, startPoint x: 525, startPoint y: 257, endPoint x: 411, endPoint y: 260, distance: 114.1
click at [411, 261] on div "Created (Sent To Provider) Uber 23/09/2025 5:05 PM AEST Not Assigned Driver Ube…" at bounding box center [587, 381] width 359 height 285
click at [437, 257] on span "Created (Sent To Provider)" at bounding box center [479, 255] width 92 height 10
drag, startPoint x: 542, startPoint y: 365, endPoint x: 452, endPoint y: 361, distance: 89.7
click at [452, 361] on div "Driver Updated WONDER M." at bounding box center [486, 367] width 116 height 14
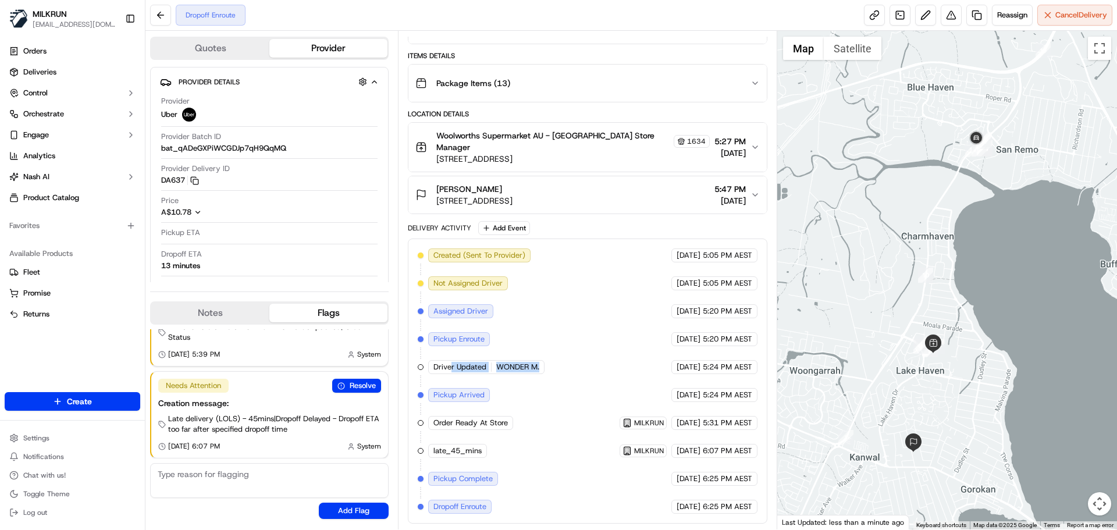
click at [522, 371] on span "WONDER M." at bounding box center [517, 367] width 43 height 10
click at [515, 365] on span "WONDER M." at bounding box center [517, 367] width 43 height 10
drag, startPoint x: 494, startPoint y: 366, endPoint x: 542, endPoint y: 368, distance: 47.2
click at [542, 368] on div "Driver Updated WONDER M." at bounding box center [486, 367] width 116 height 14
click at [536, 363] on span "WONDER M." at bounding box center [517, 367] width 43 height 10
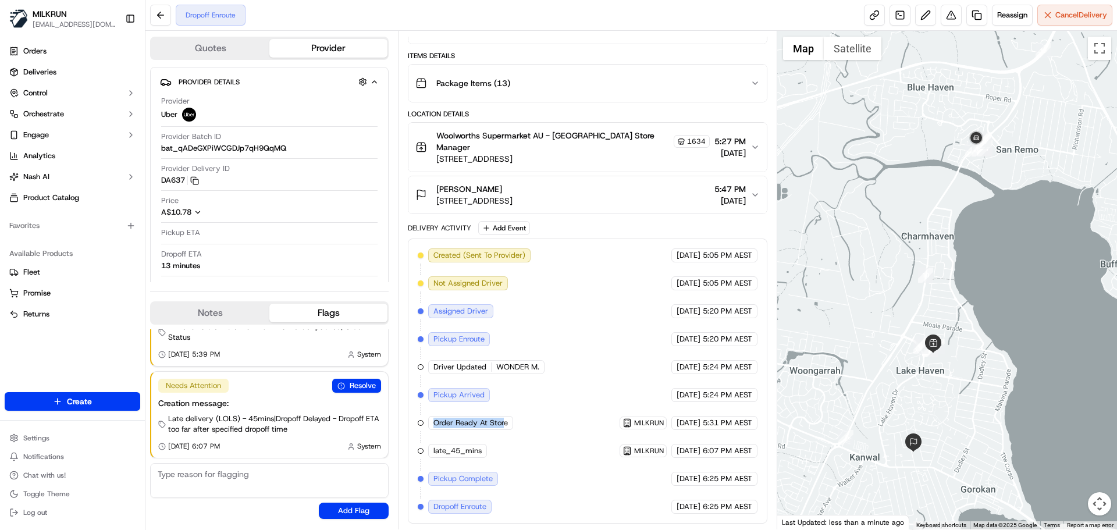
drag, startPoint x: 504, startPoint y: 425, endPoint x: 421, endPoint y: 418, distance: 84.1
click at [421, 418] on div "Created (Sent To Provider) Uber 23/09/2025 5:05 PM AEST Not Assigned Driver Ube…" at bounding box center [587, 380] width 339 height 265
click at [450, 448] on span "late_45_mins" at bounding box center [457, 451] width 48 height 10
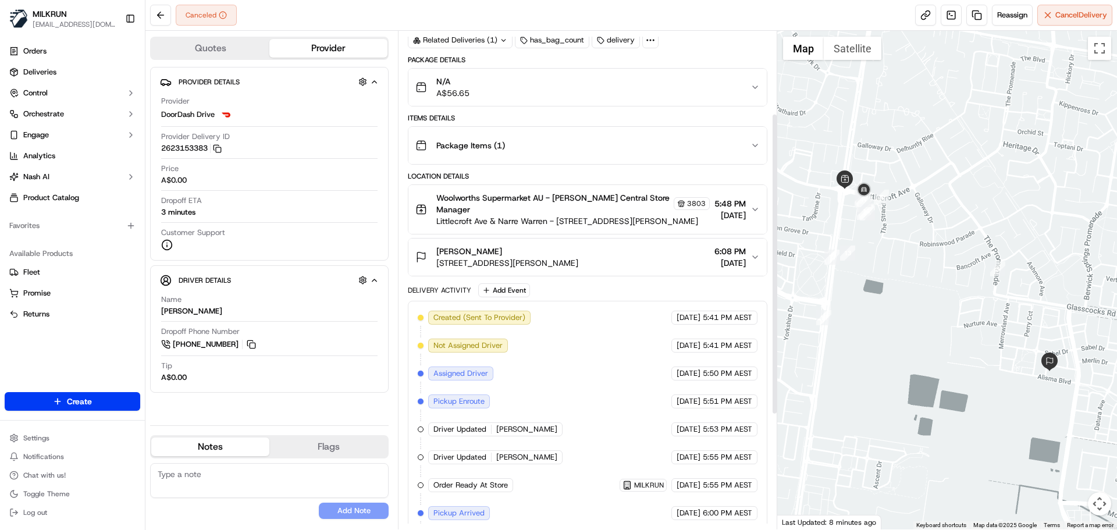
scroll to position [325, 0]
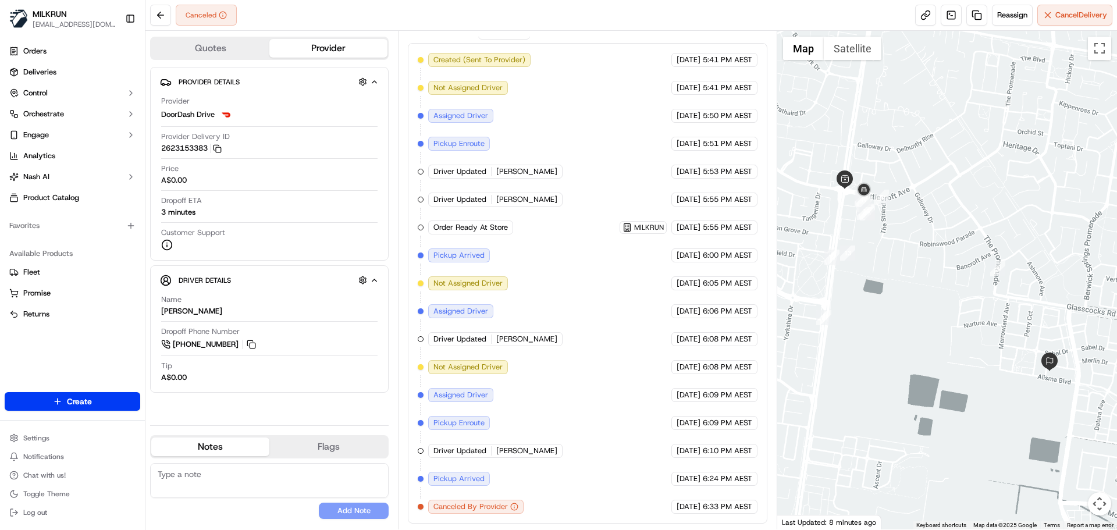
drag, startPoint x: 926, startPoint y: 268, endPoint x: 995, endPoint y: 358, distance: 114.0
click at [995, 358] on div at bounding box center [947, 280] width 340 height 499
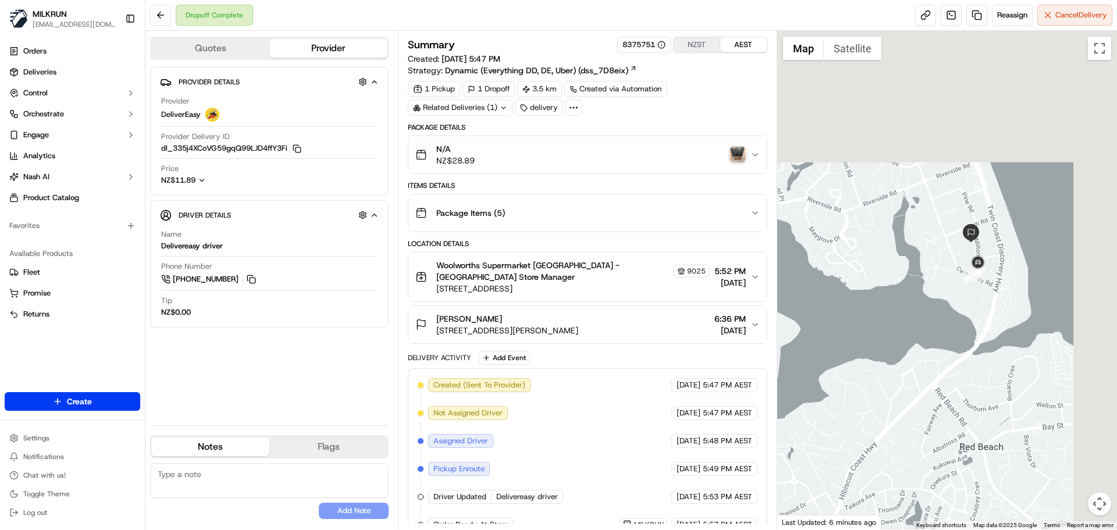
drag, startPoint x: 959, startPoint y: 309, endPoint x: 920, endPoint y: 357, distance: 61.2
click at [920, 357] on div at bounding box center [947, 280] width 340 height 499
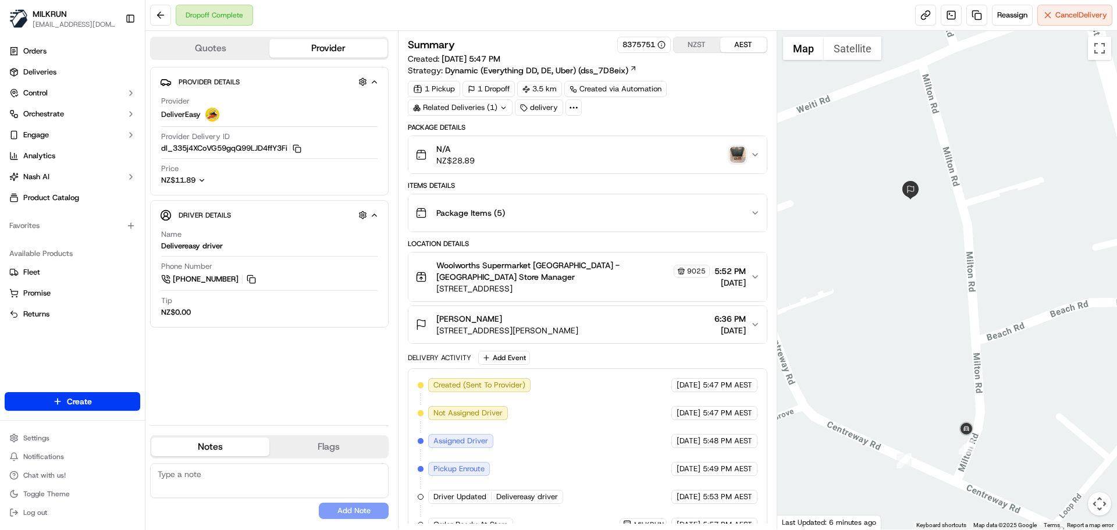
drag, startPoint x: 924, startPoint y: 421, endPoint x: 987, endPoint y: 350, distance: 94.4
click at [987, 350] on div at bounding box center [947, 280] width 340 height 499
click at [170, 15] on button at bounding box center [160, 15] width 21 height 21
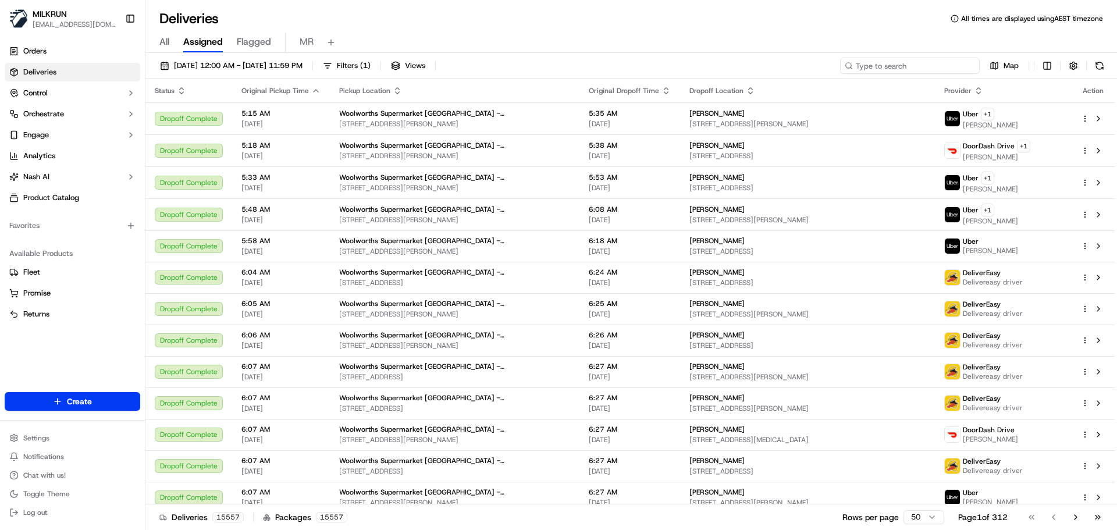
click at [913, 63] on input at bounding box center [910, 66] width 140 height 16
paste input "736ef3fe-9d3f-49ca-94fa-c0dec3866080"
type input "736ef3fe-9d3f-49ca-94fa-c0dec3866080"
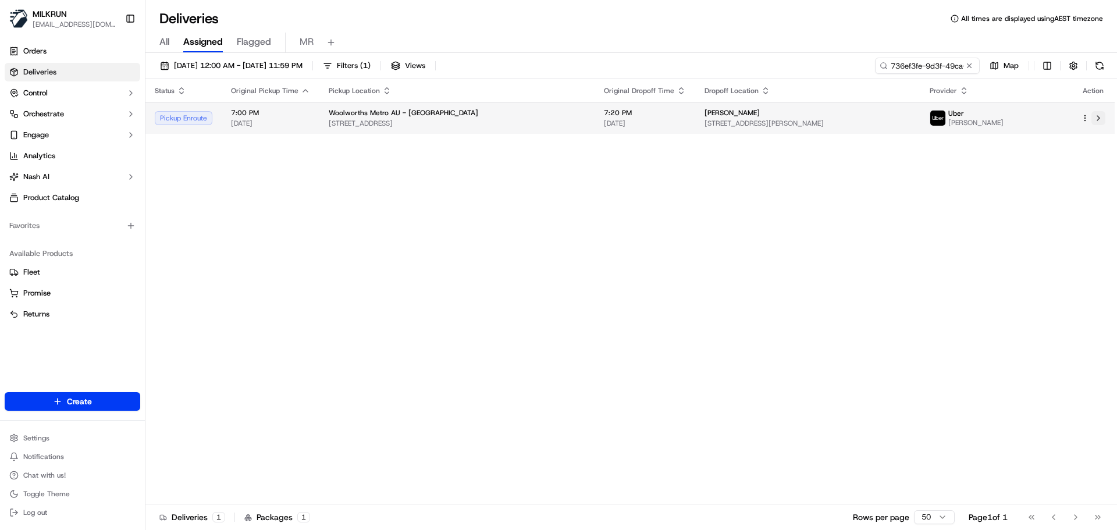
click at [1100, 115] on button at bounding box center [1098, 118] width 14 height 14
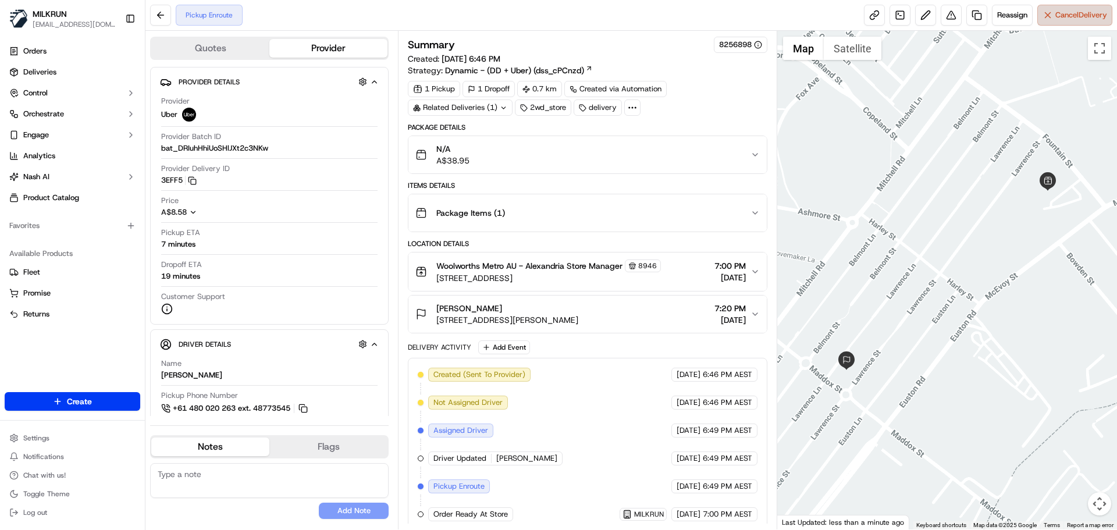
click at [1065, 13] on span "Cancel Delivery" at bounding box center [1081, 15] width 52 height 10
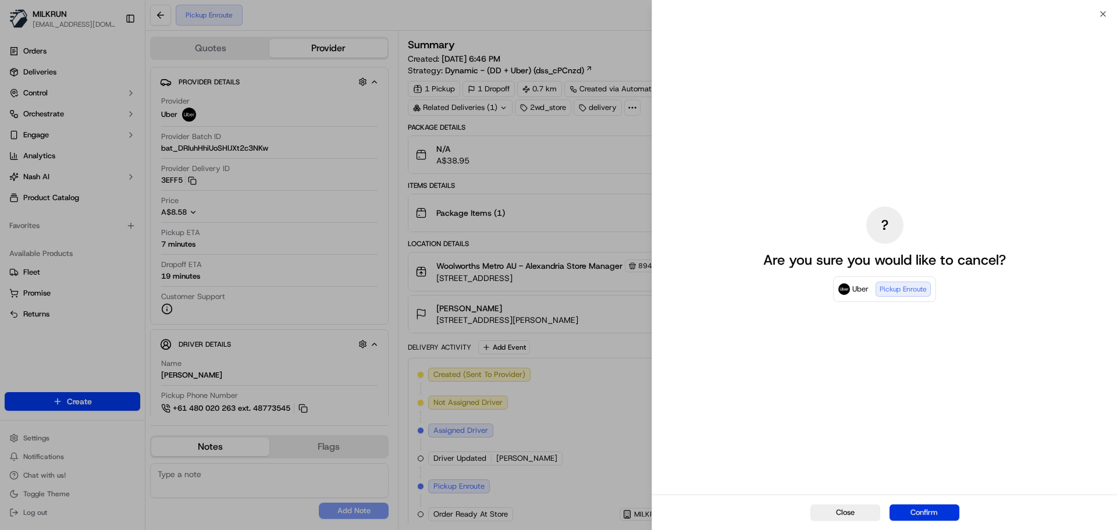
click at [939, 510] on button "Confirm" at bounding box center [924, 512] width 70 height 16
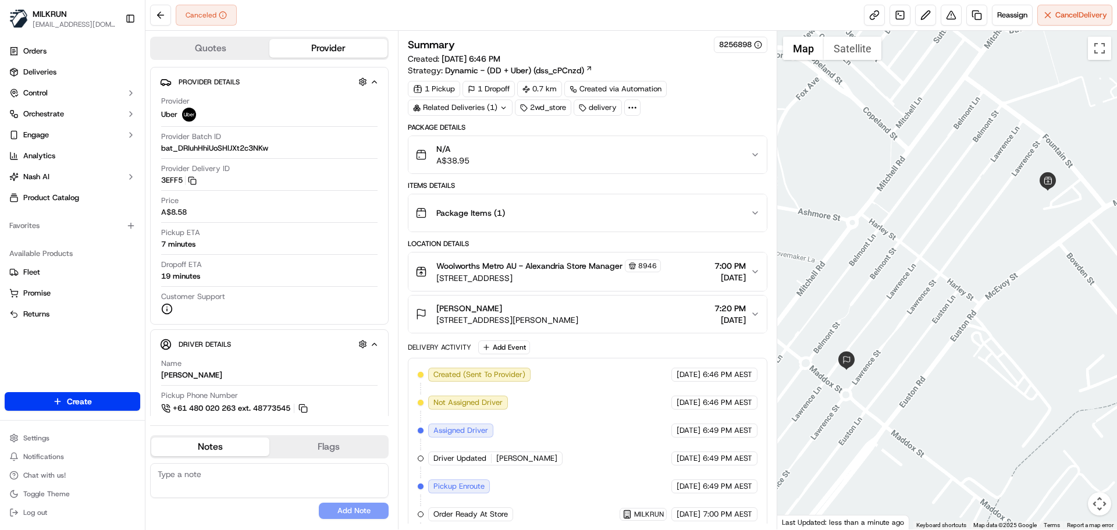
scroll to position [35, 0]
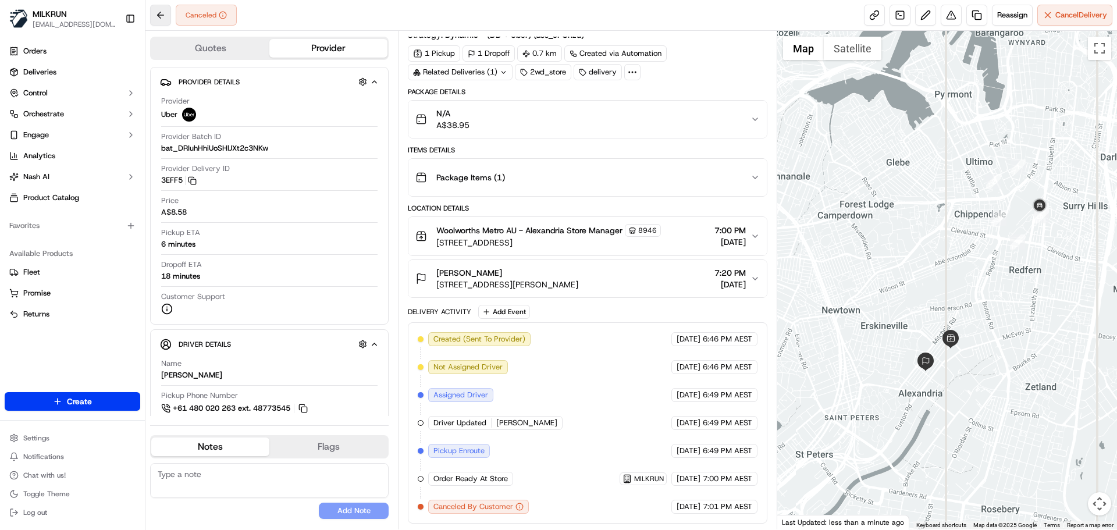
click at [161, 17] on button at bounding box center [160, 15] width 21 height 21
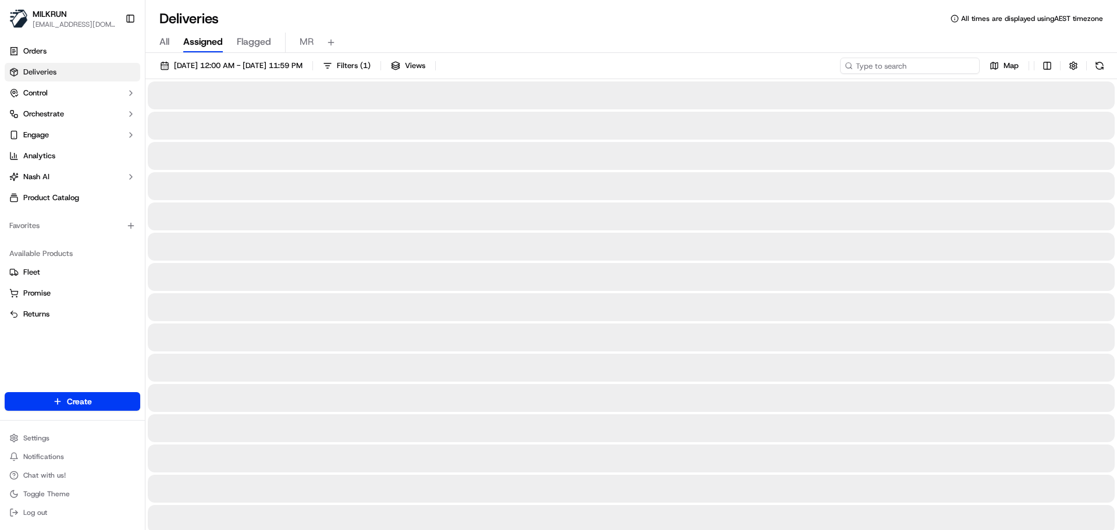
click at [909, 62] on input at bounding box center [910, 66] width 140 height 16
paste input "704965f3-fbae-4efe-af54-8e9099bd5389"
type input "704965f3-fbae-4efe-af54-8e9099bd5389"
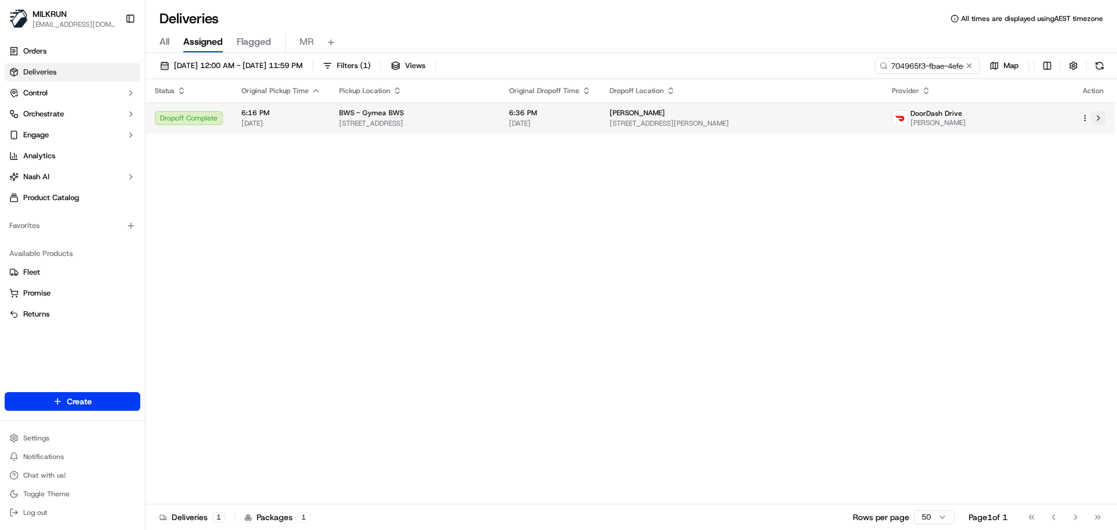
click at [1102, 116] on button at bounding box center [1098, 118] width 14 height 14
click at [1100, 118] on button at bounding box center [1098, 118] width 14 height 14
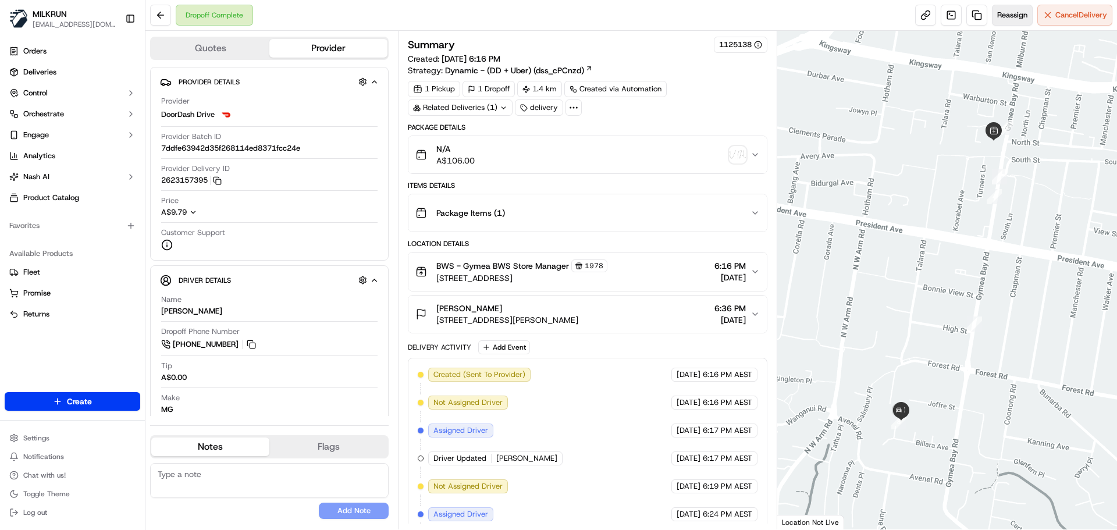
click at [992, 18] on button "Reassign" at bounding box center [1012, 15] width 41 height 21
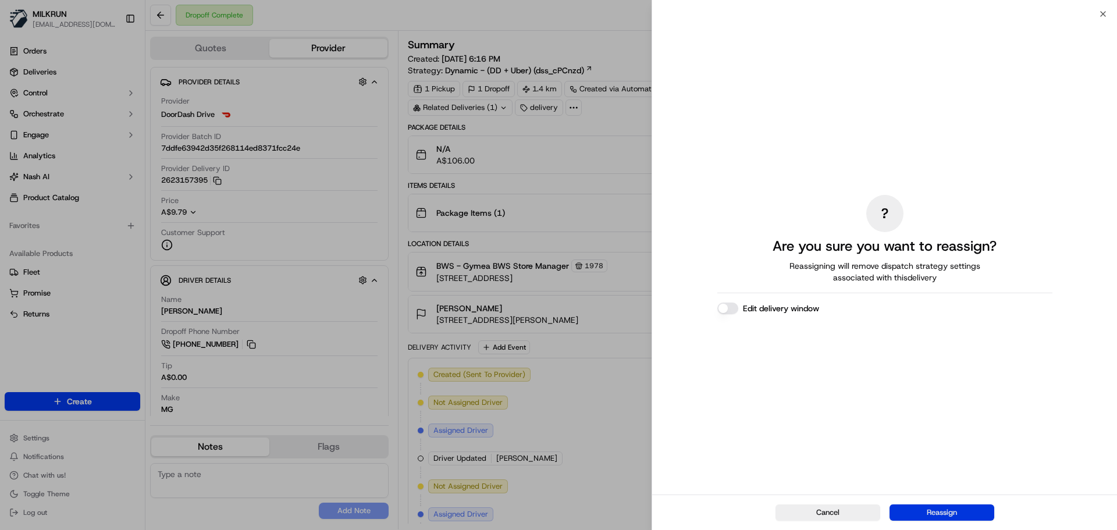
click at [944, 512] on button "Reassign" at bounding box center [941, 512] width 105 height 16
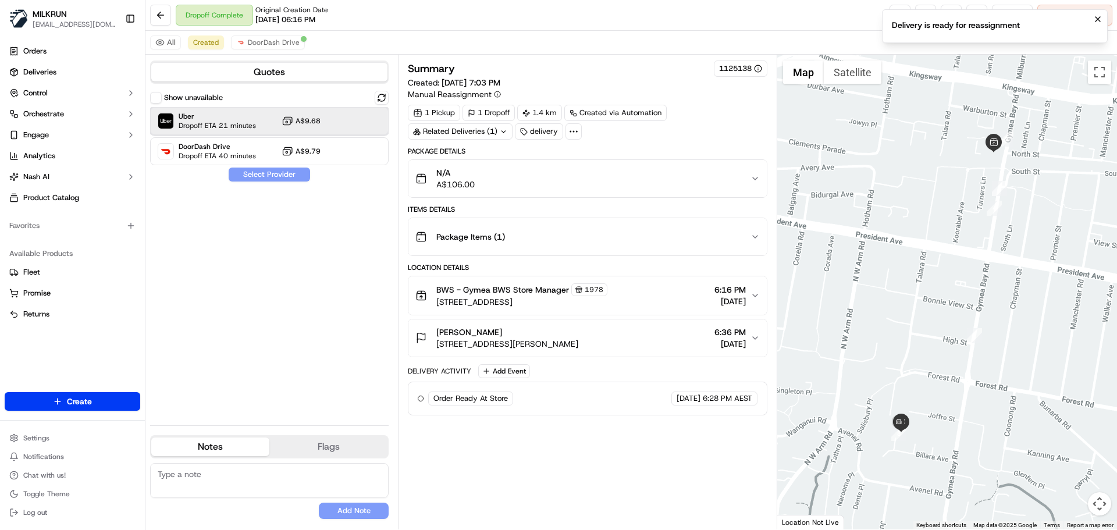
click at [236, 126] on span "Dropoff ETA 21 minutes" at bounding box center [217, 125] width 77 height 9
click at [241, 172] on button "Assign Provider" at bounding box center [269, 175] width 83 height 14
